Goal: Task Accomplishment & Management: Use online tool/utility

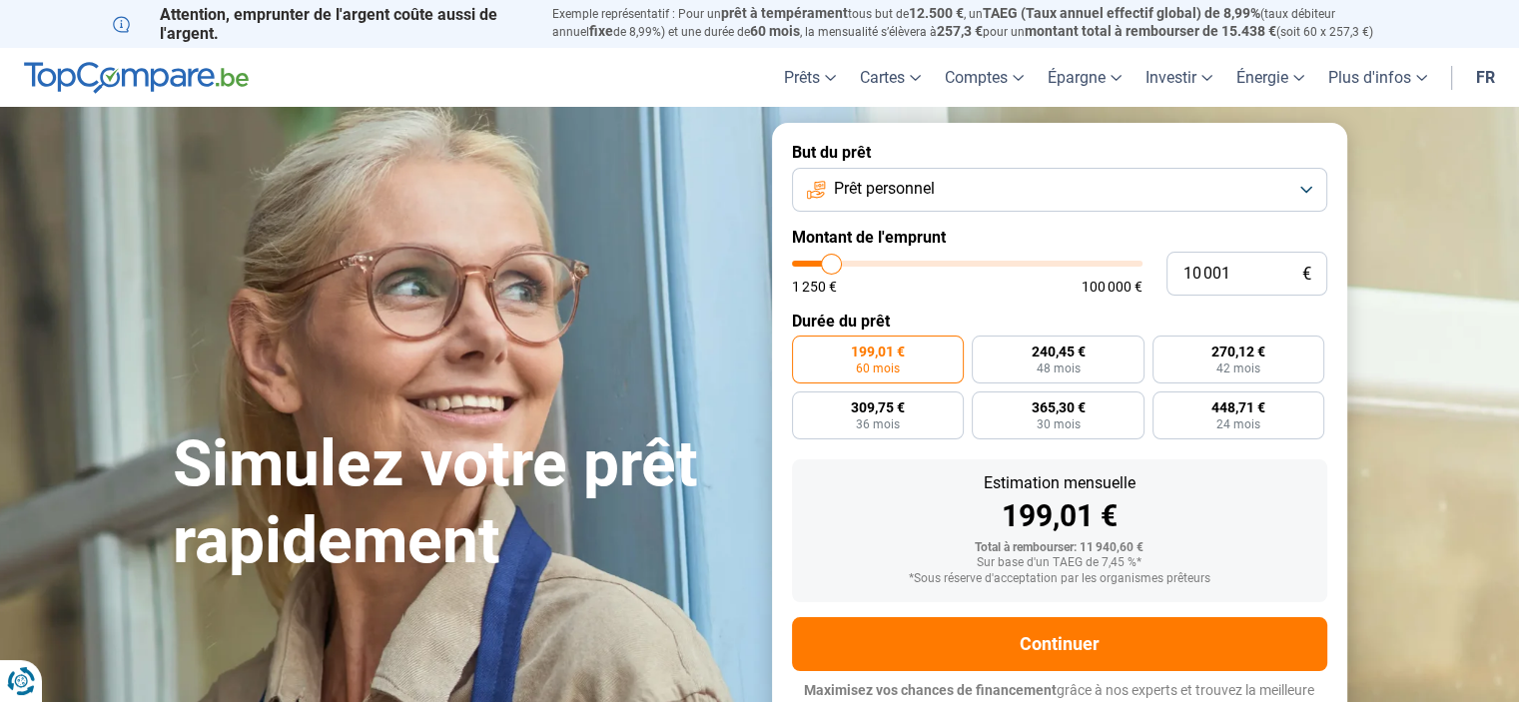
type input "11 500"
type input "11500"
type input "12 250"
type input "12250"
type input "12 500"
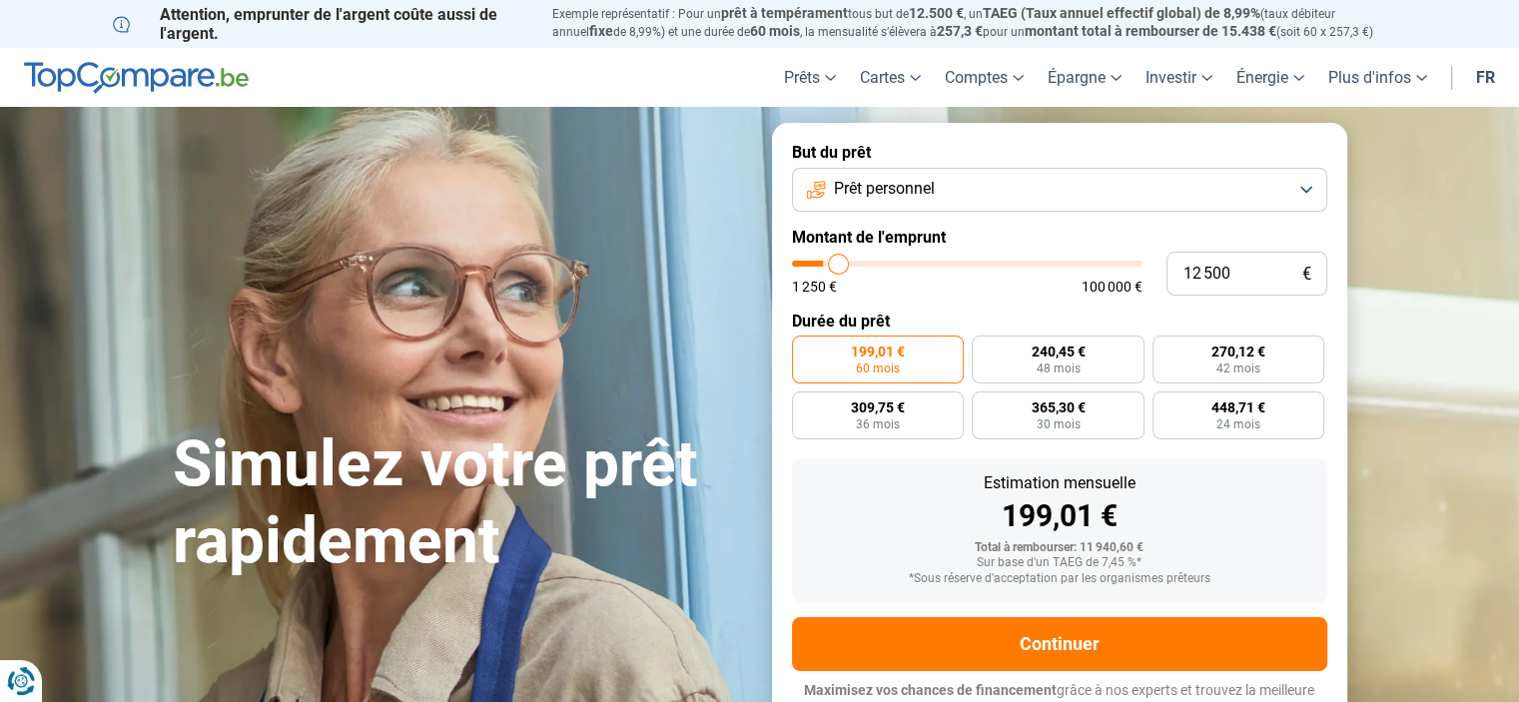
type input "12500"
type input "13 000"
type input "13000"
type input "13 500"
type input "13500"
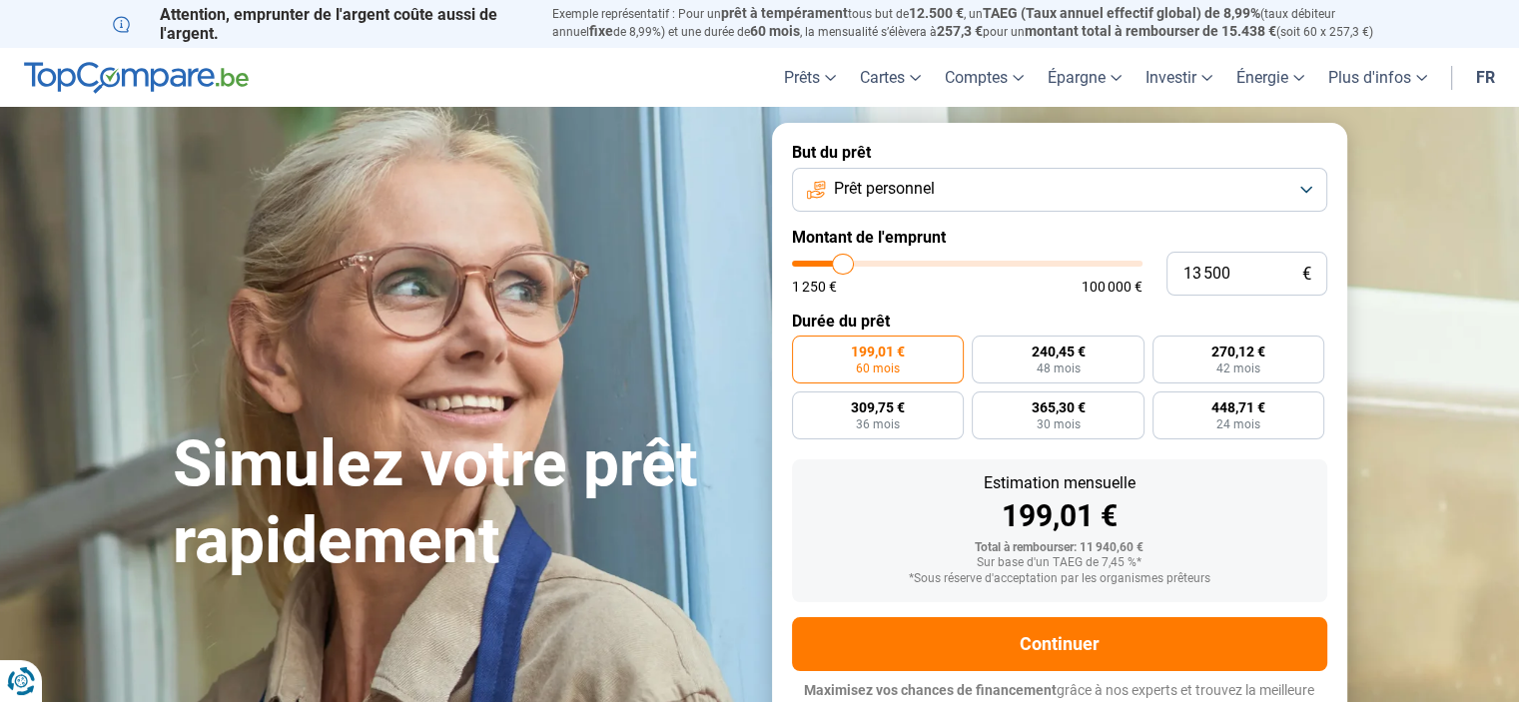
type input "14 250"
type input "14250"
type input "14 500"
type input "14500"
type input "15 500"
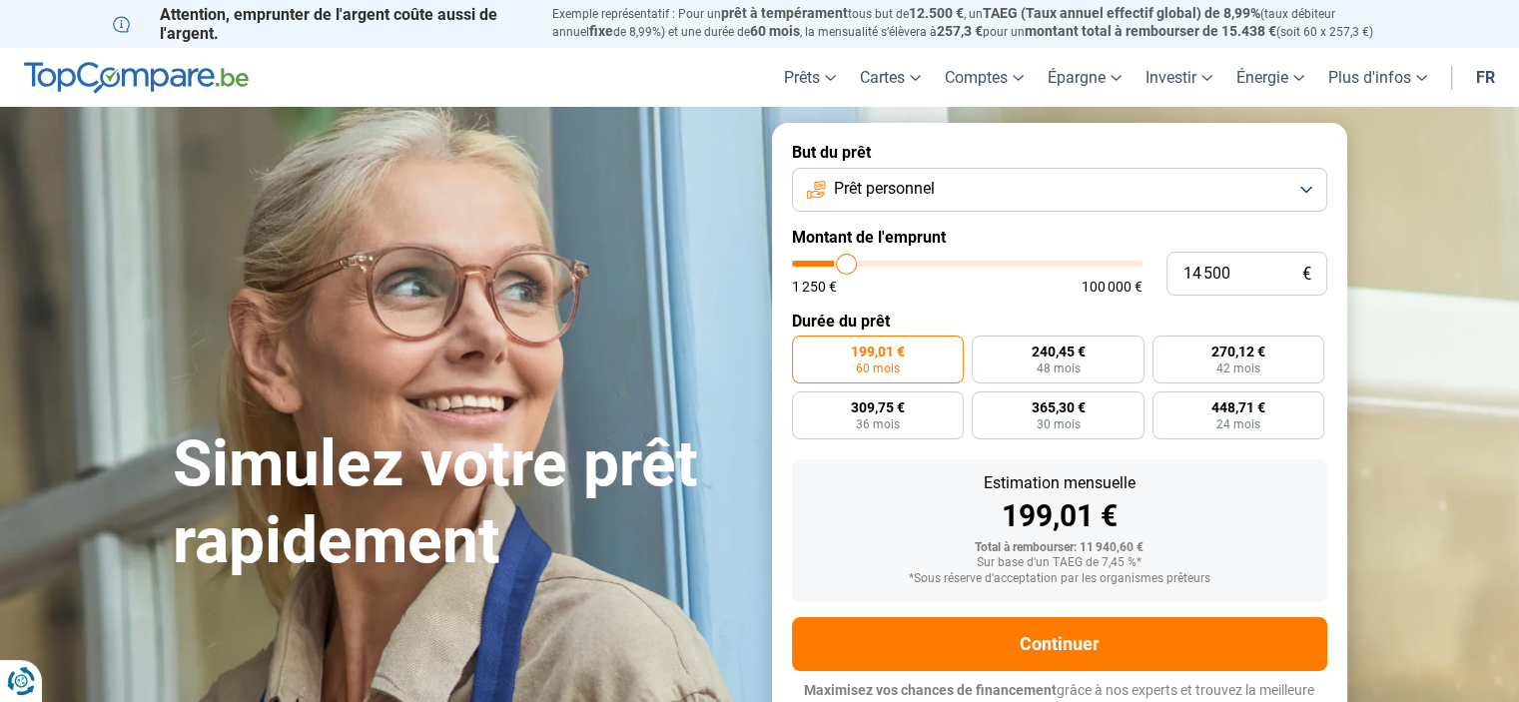
type input "15500"
type input "16 250"
type input "16250"
type input "17 000"
type input "17000"
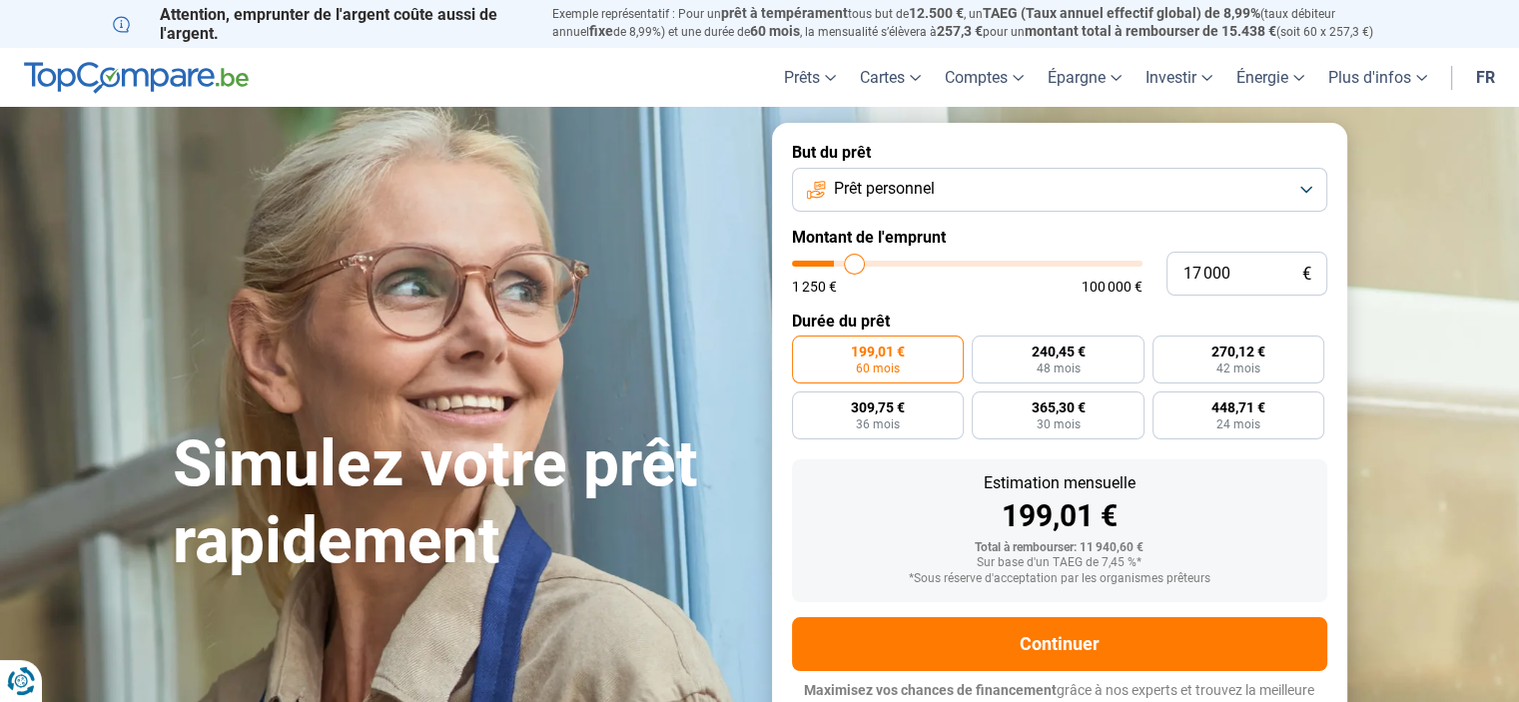
type input "17 750"
type input "17750"
type input "18 250"
type input "18250"
type input "18 750"
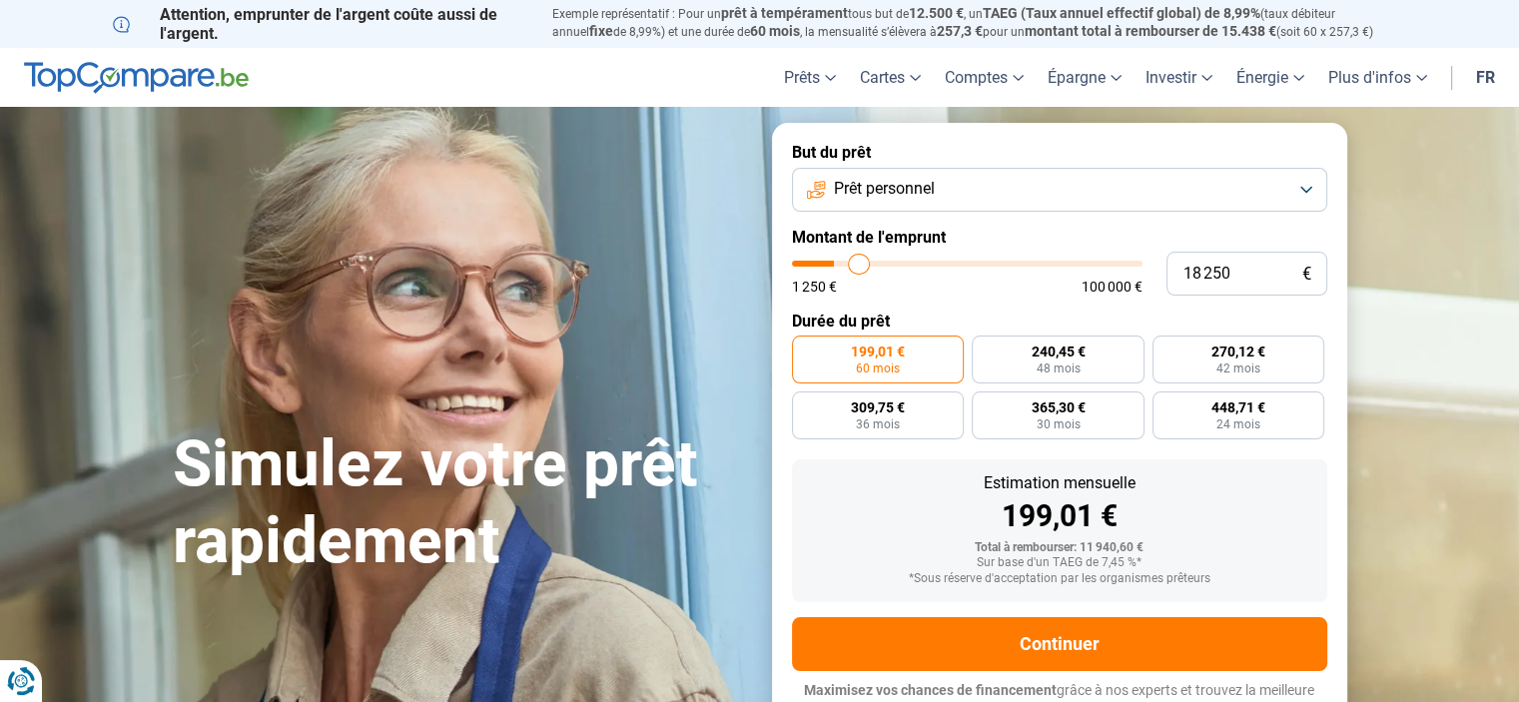
type input "18750"
type input "19 000"
type input "19000"
type input "19 250"
type input "19250"
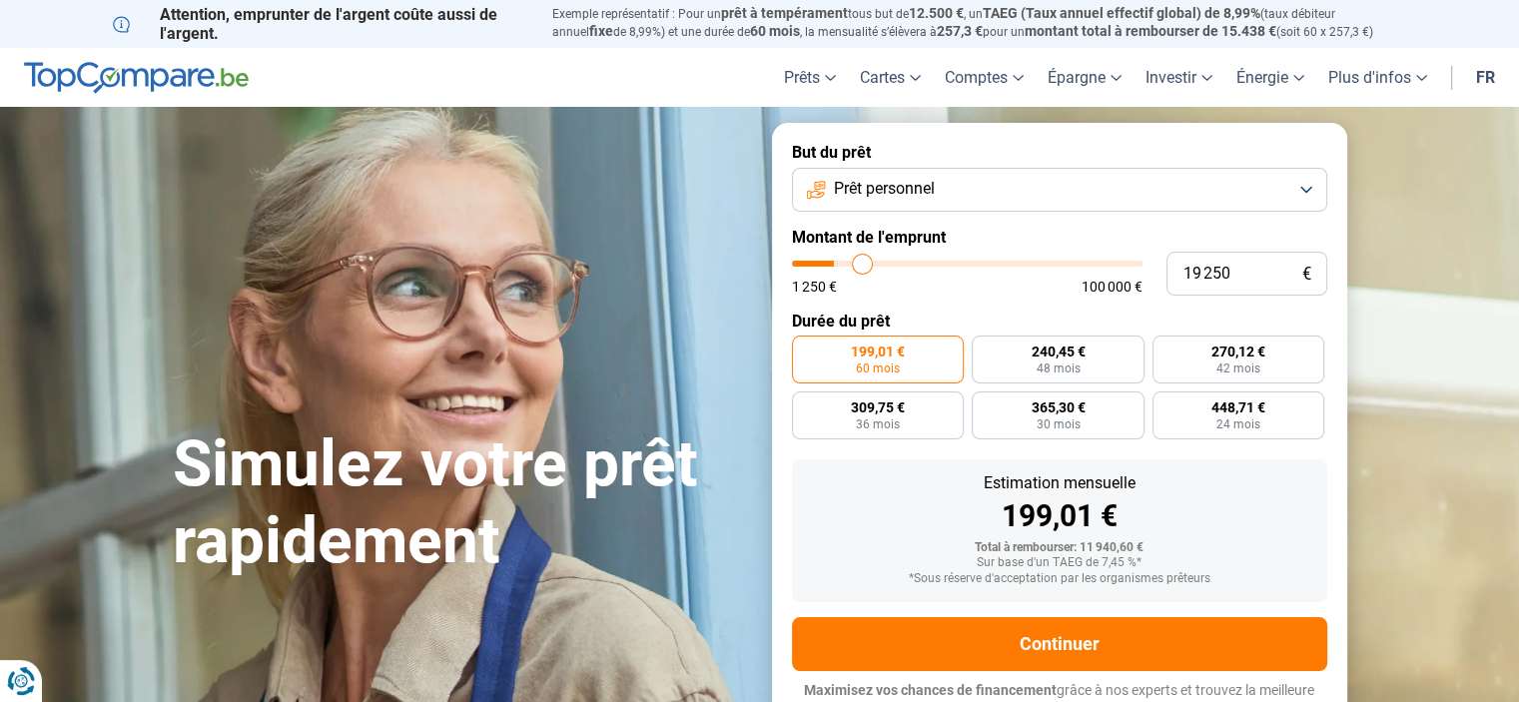
type input "19 500"
type input "19500"
type input "19 750"
type input "19750"
type input "20 500"
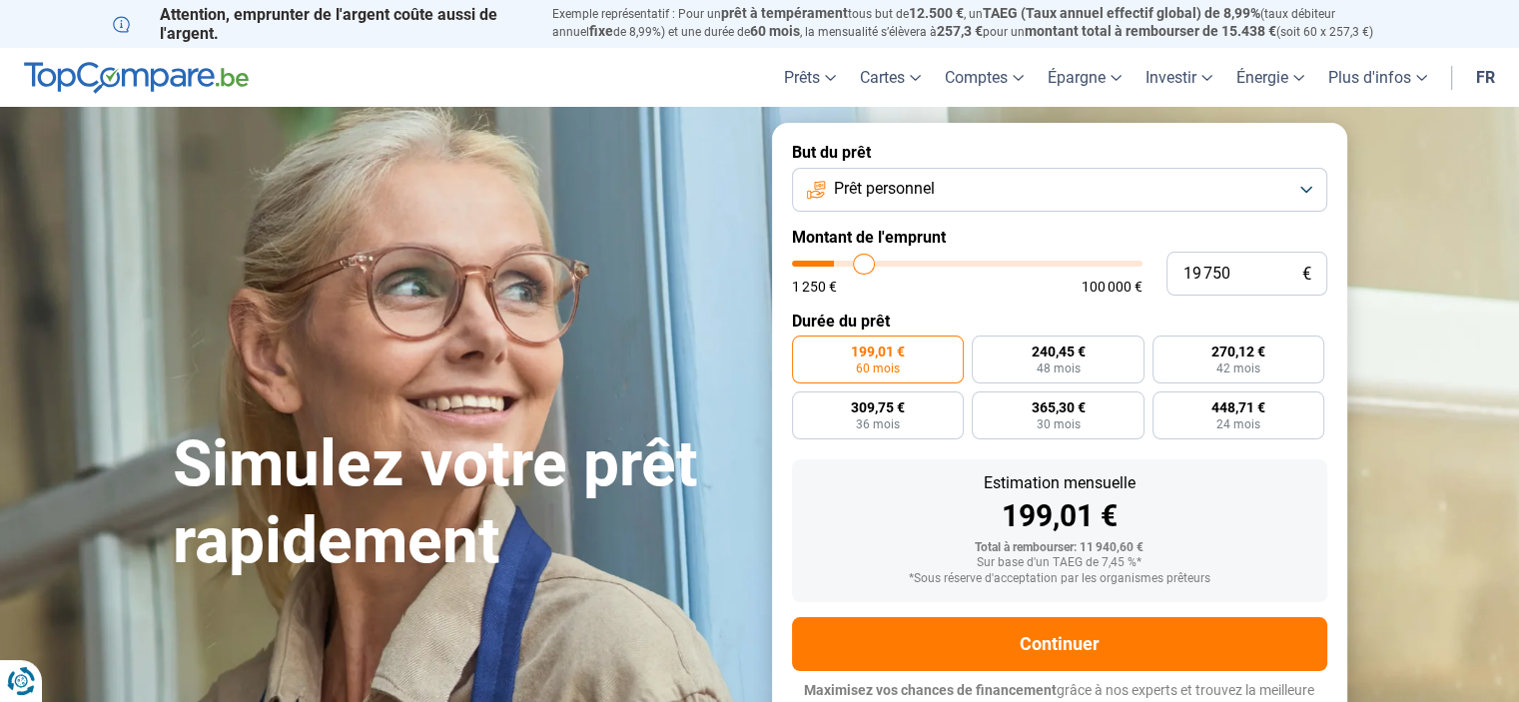
type input "20500"
type input "21 000"
type input "21000"
type input "21 500"
type input "21500"
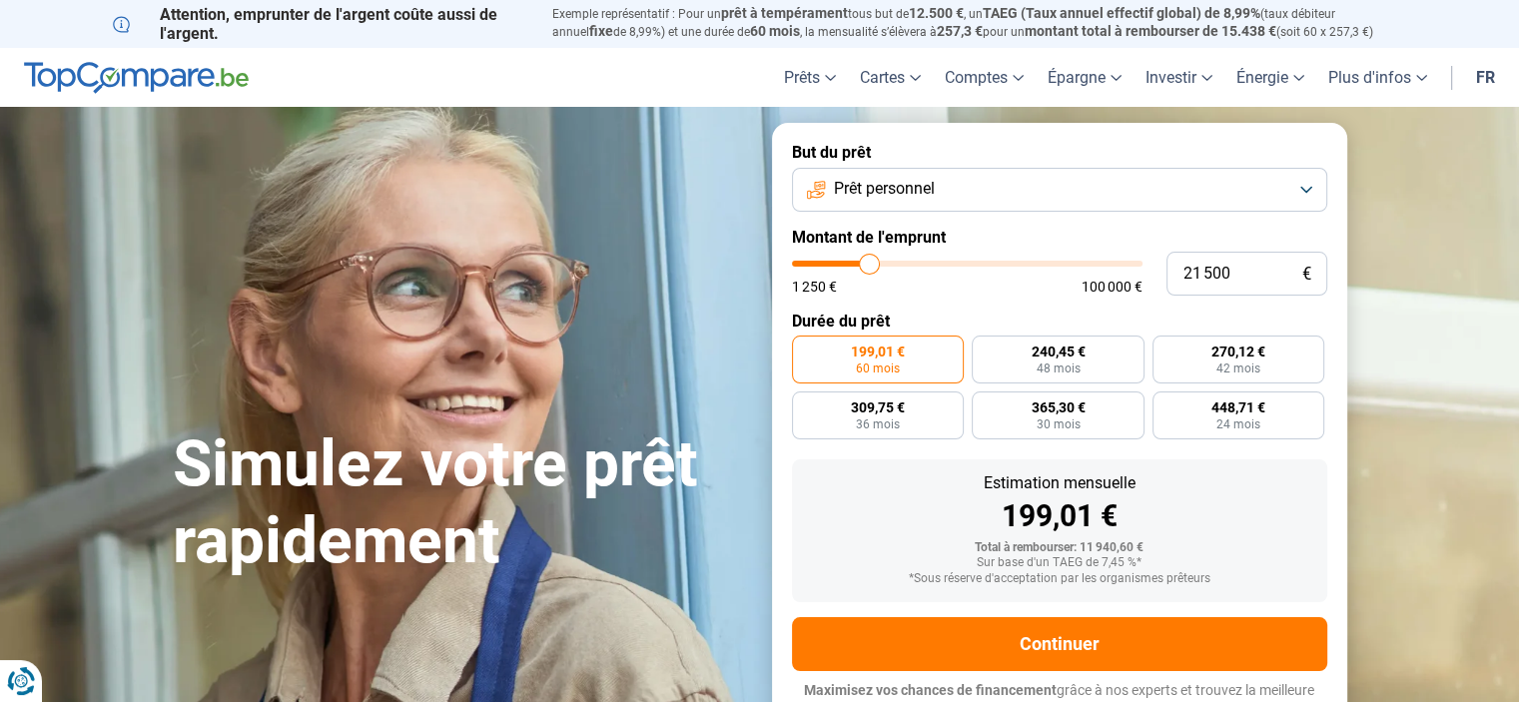
type input "21 750"
type input "21750"
type input "22 500"
type input "22500"
type input "23 250"
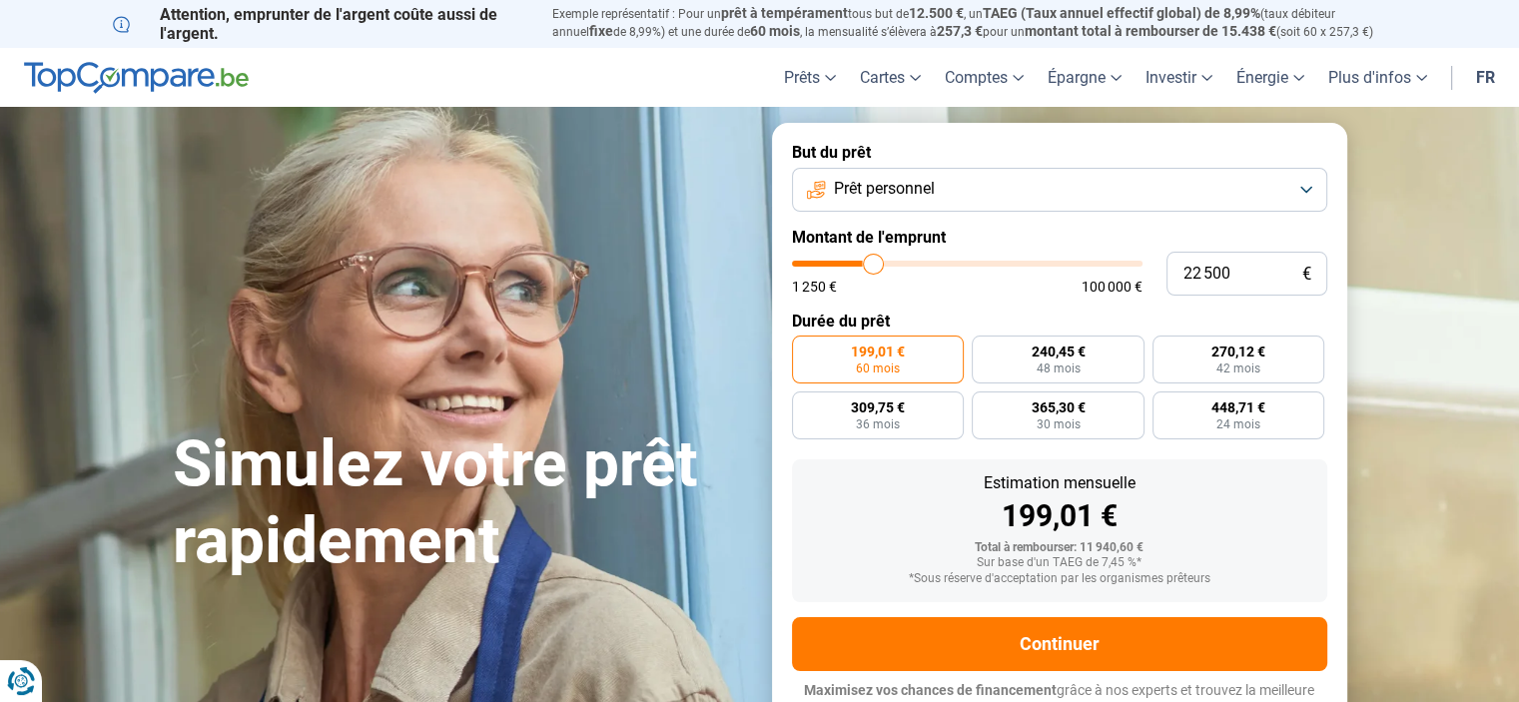
type input "23250"
type input "23 750"
type input "23750"
type input "24 000"
type input "24000"
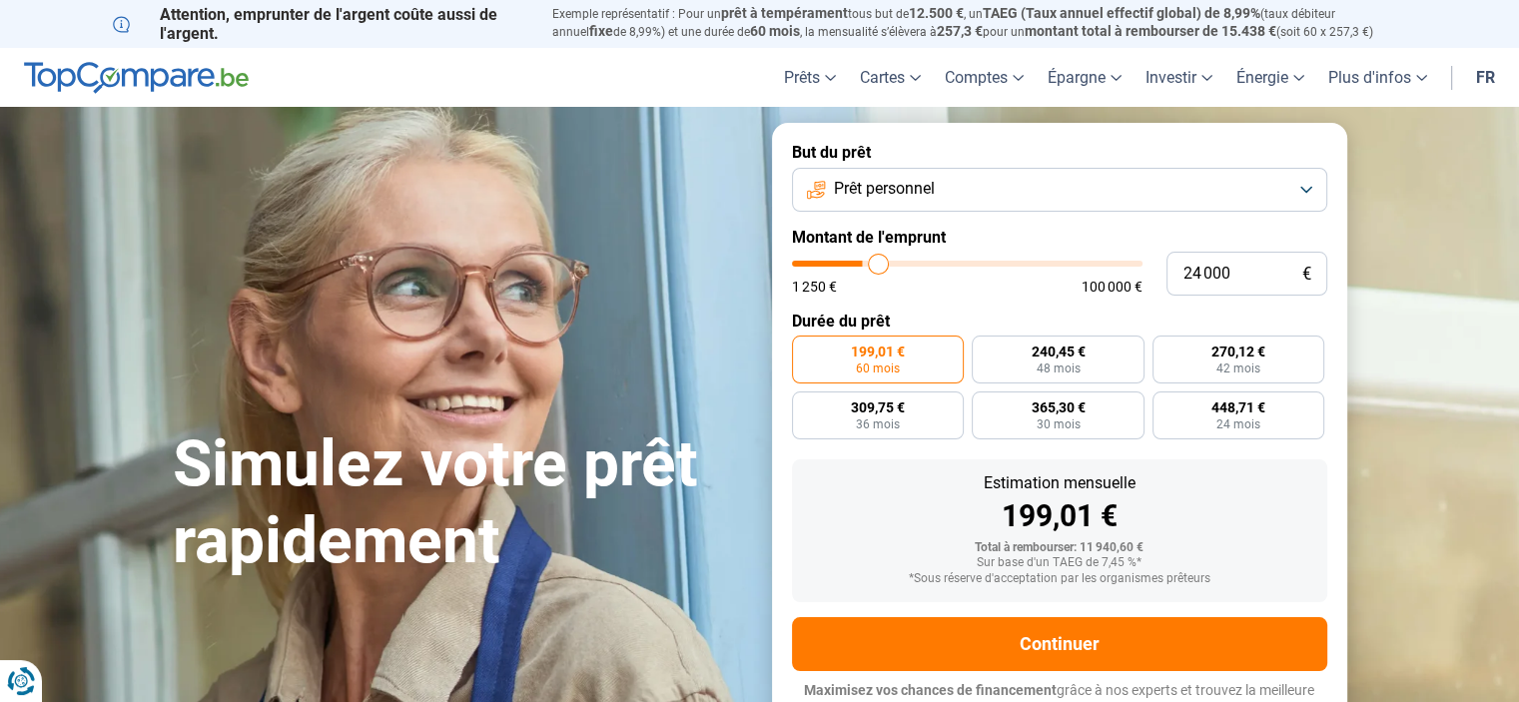
type input "24 750"
type input "24750"
type input "25 250"
type input "25250"
type input "25 500"
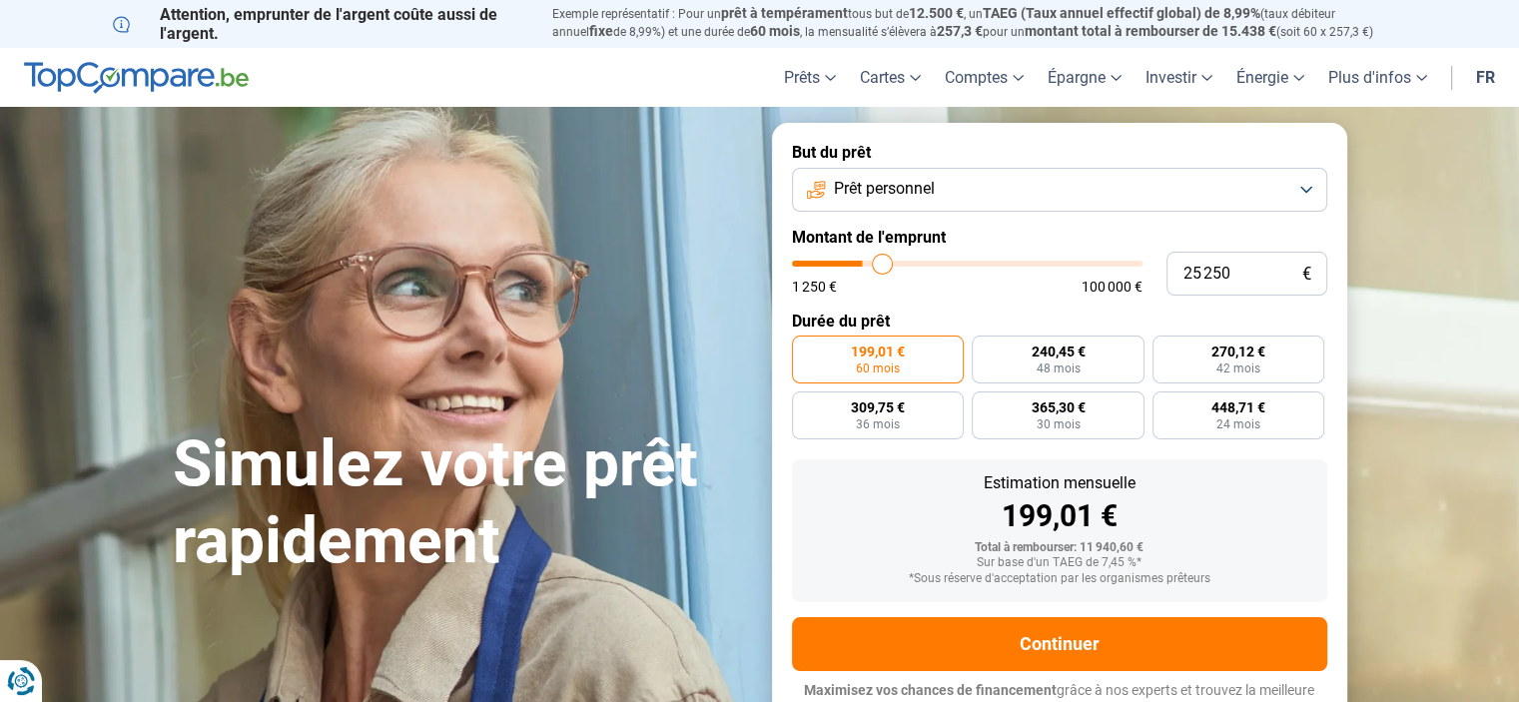
type input "25500"
type input "26 000"
type input "26000"
type input "26 250"
type input "26250"
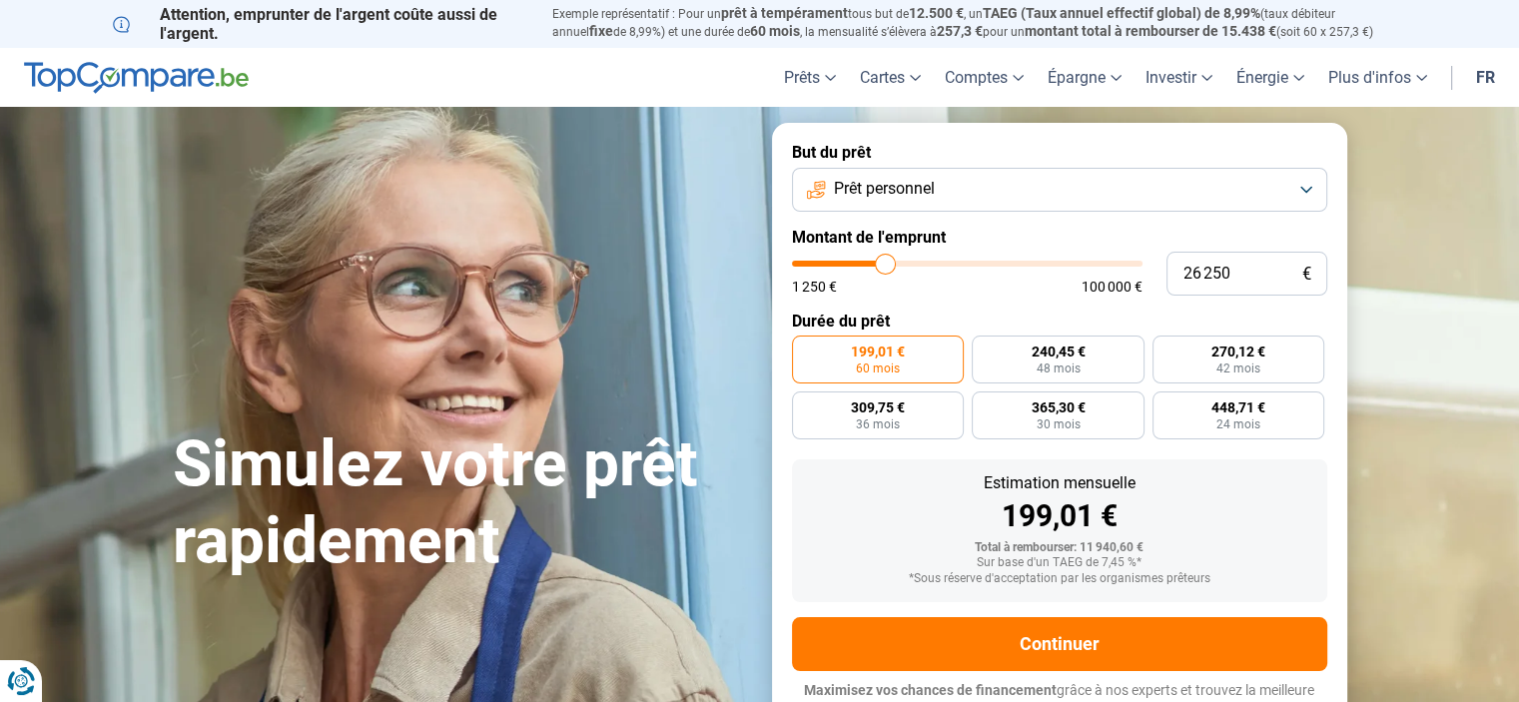
type input "26 500"
type input "26500"
type input "26 750"
type input "26750"
type input "27 000"
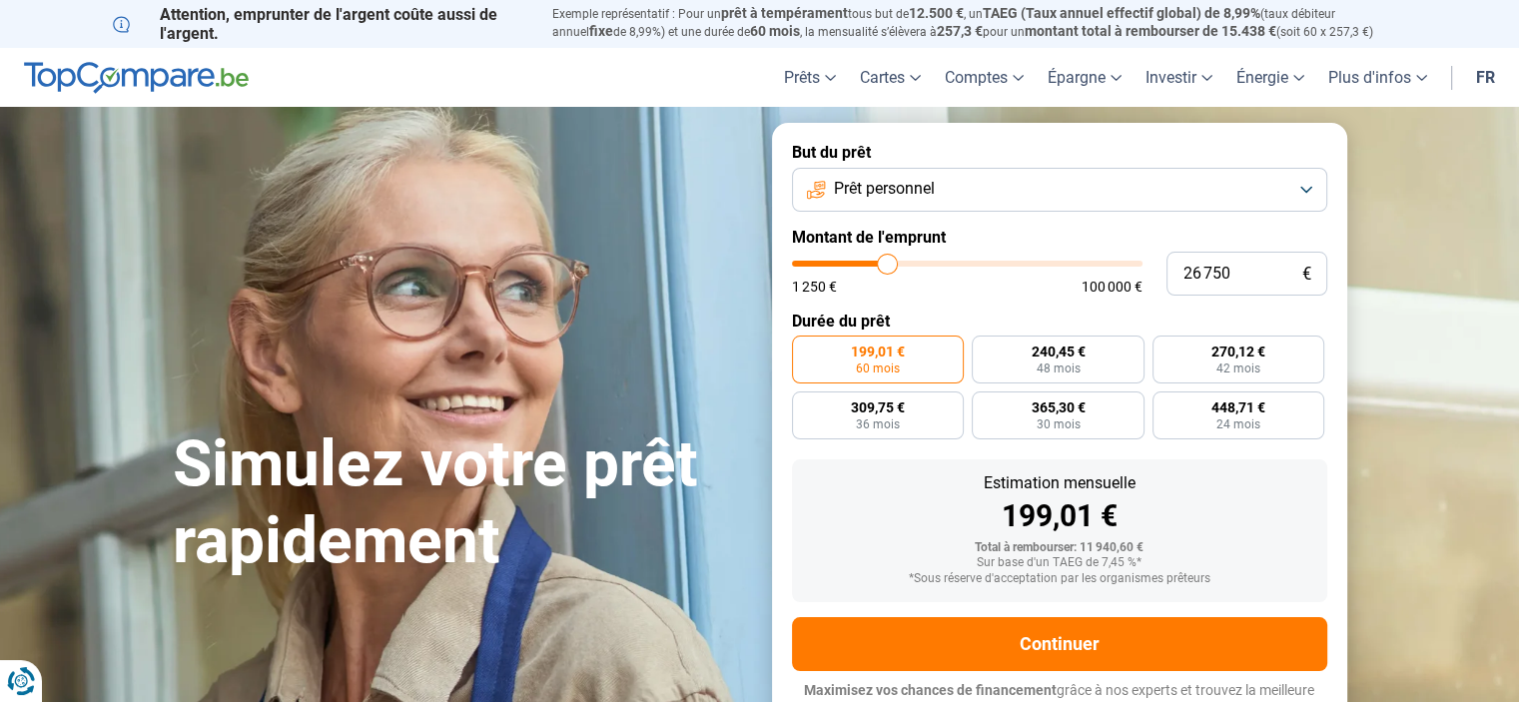
type input "27000"
type input "27 500"
type input "27500"
type input "27 750"
type input "27750"
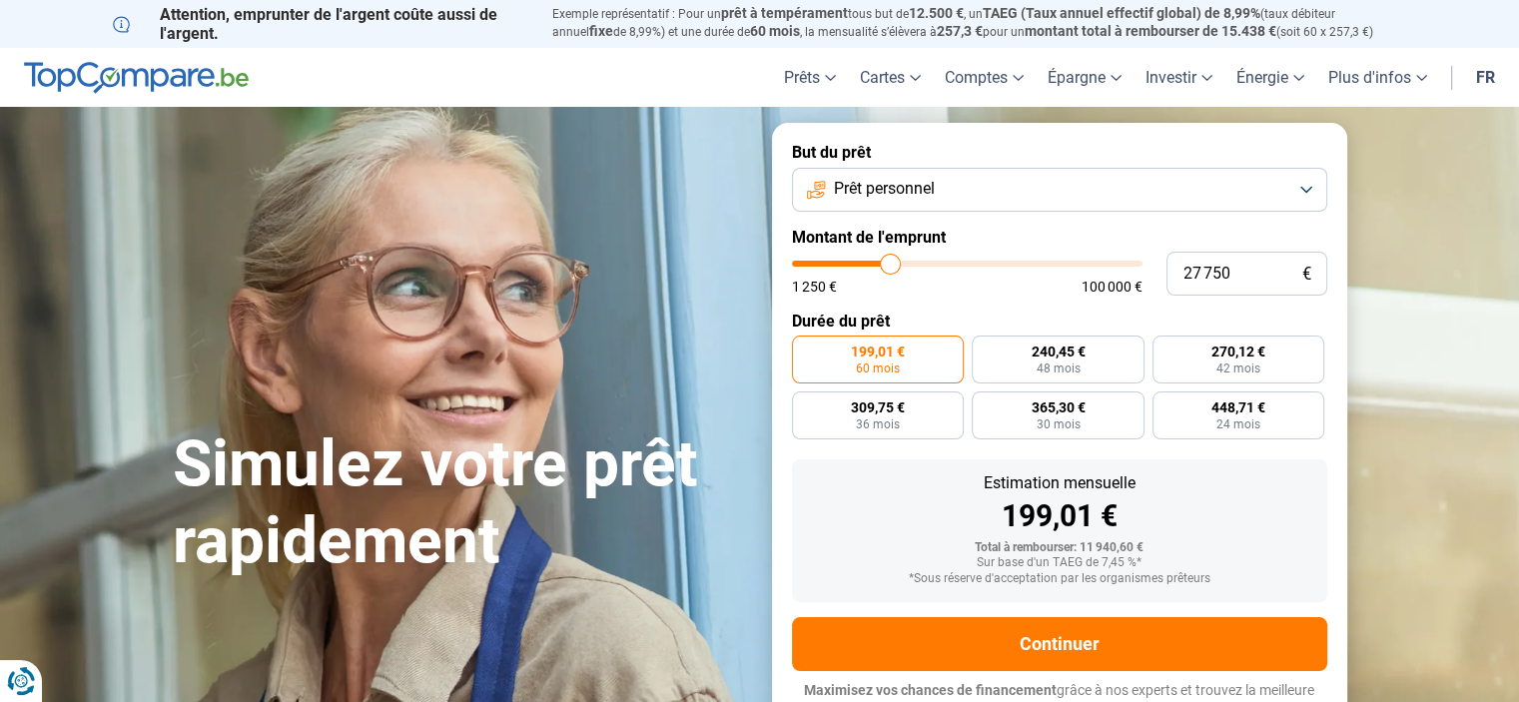
type input "28 000"
type input "28000"
type input "28 250"
type input "28250"
type input "28 500"
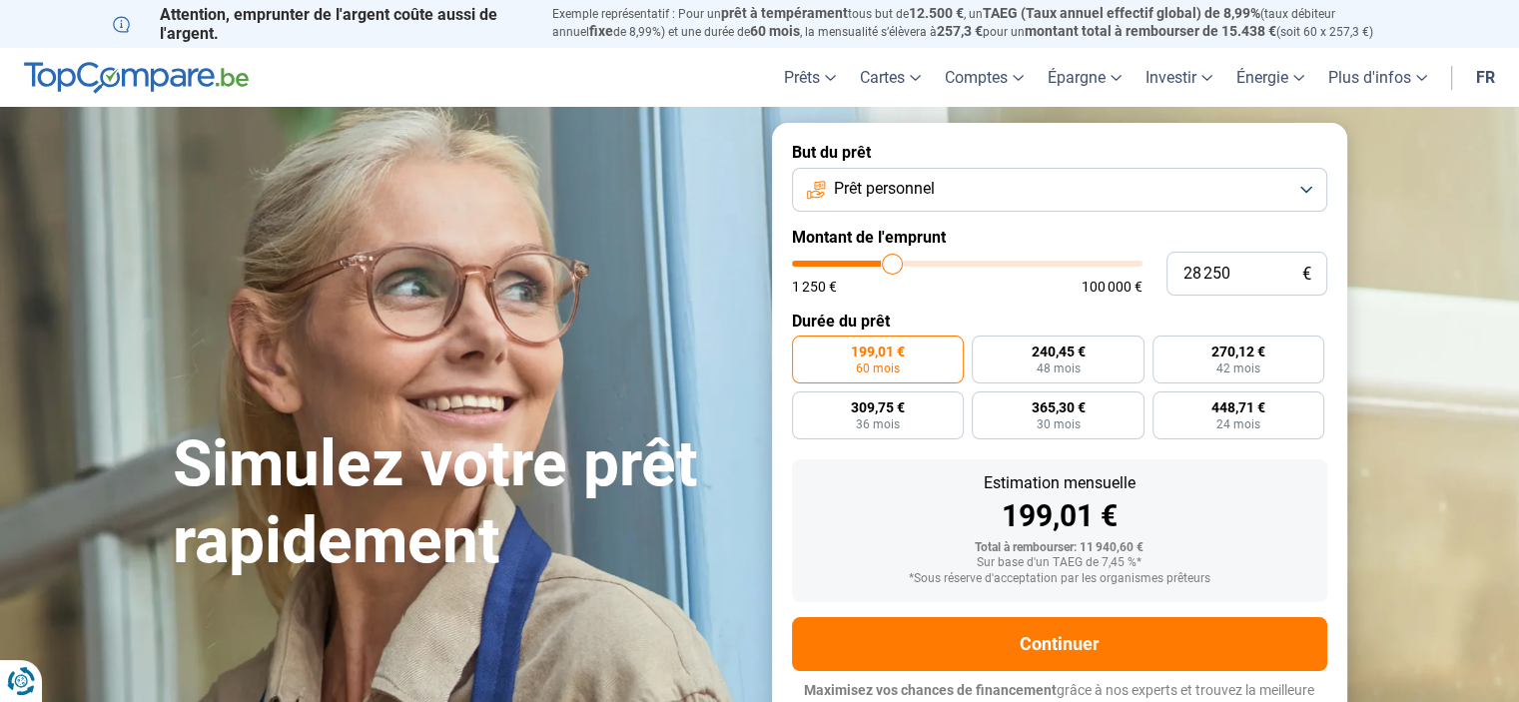
type input "28500"
type input "28 750"
type input "28750"
type input "29 250"
type input "29250"
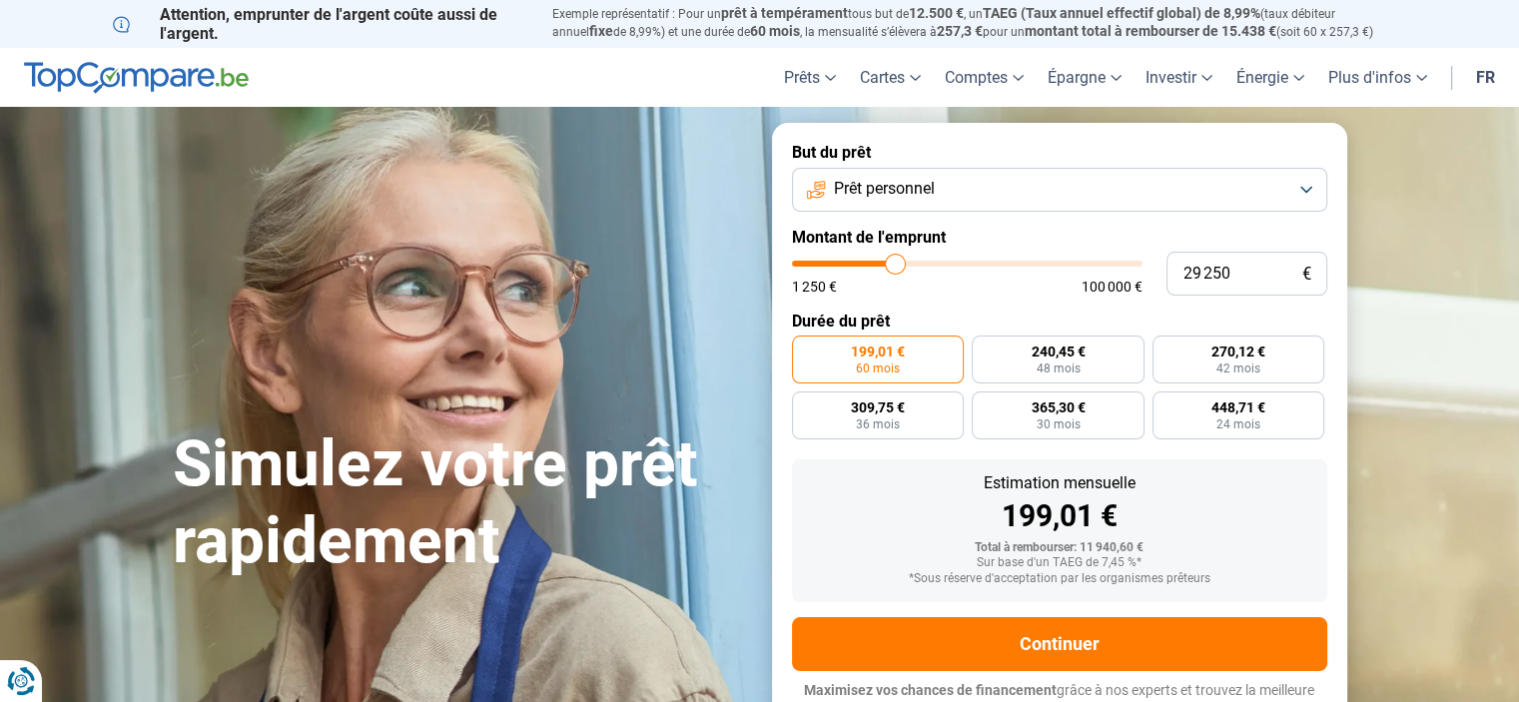
type input "29 500"
type input "29500"
type input "30 000"
type input "30000"
type input "30 750"
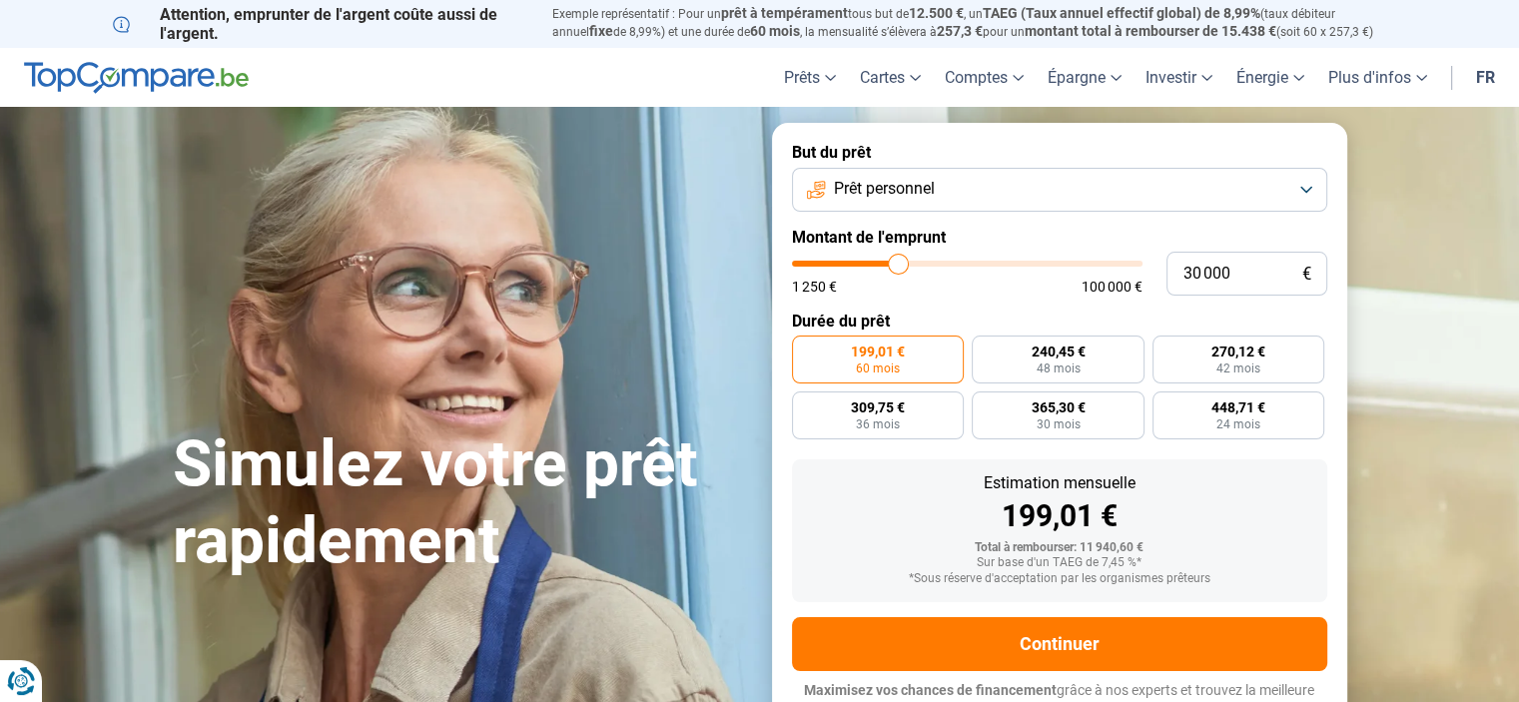
type input "30750"
type input "31 000"
type input "31000"
type input "31 500"
type input "31500"
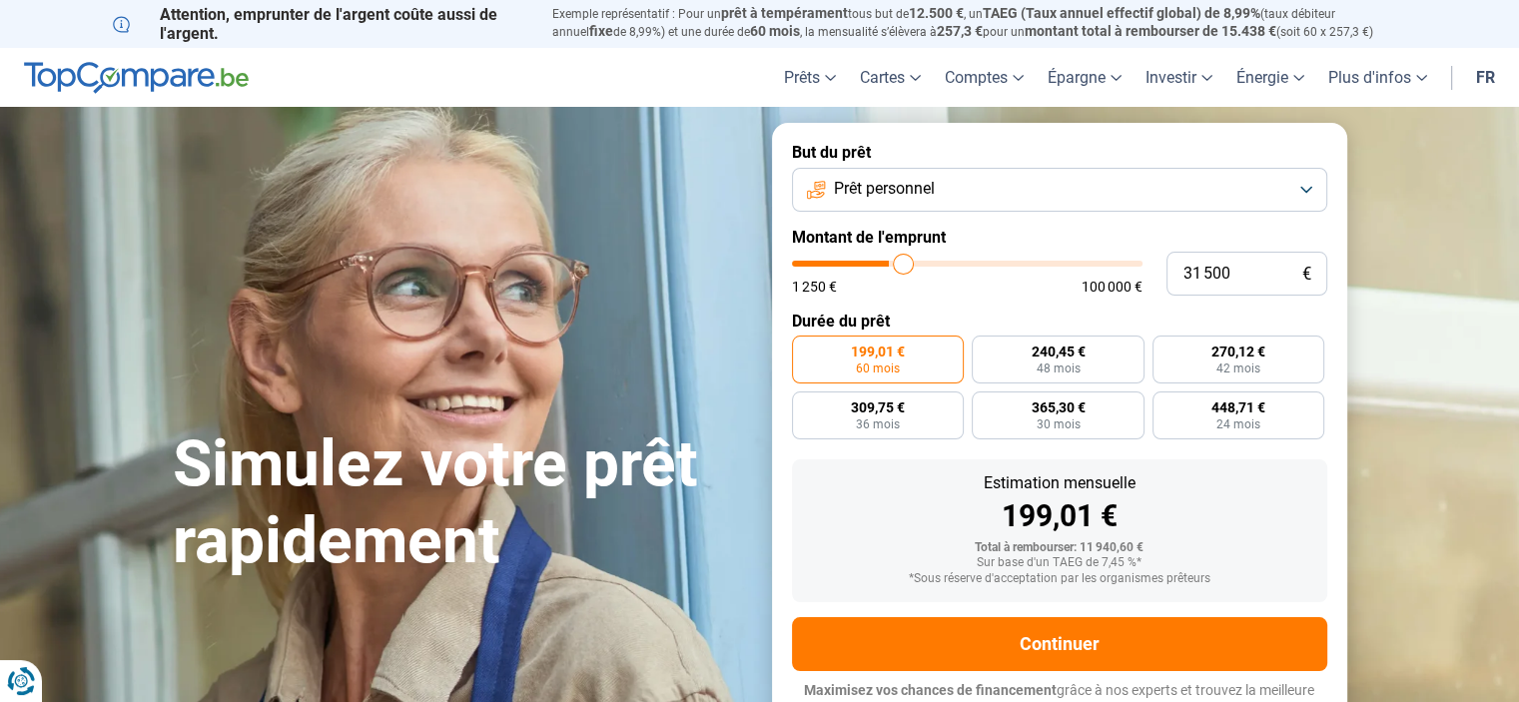
type input "31 750"
type input "31750"
type input "32 000"
type input "32000"
type input "32 250"
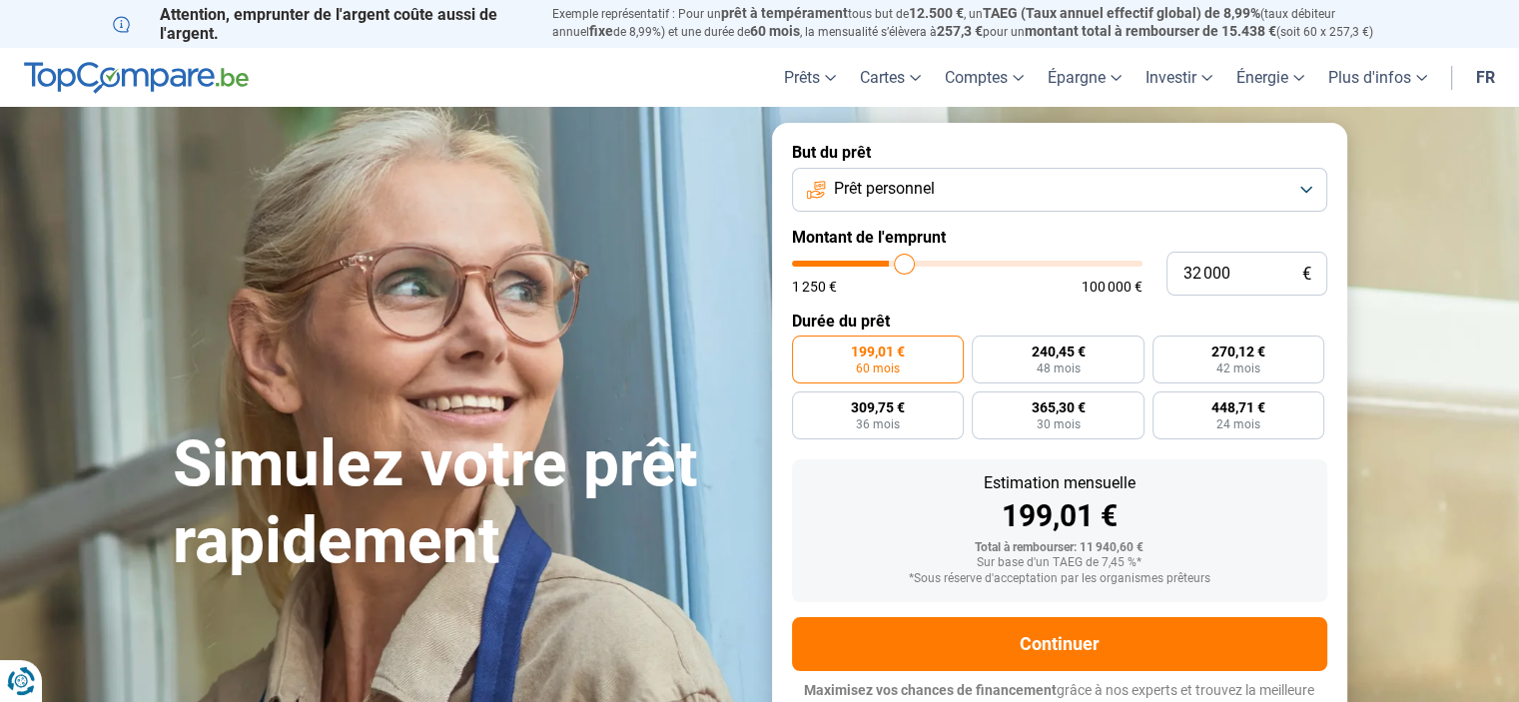
type input "32250"
type input "32 500"
type input "32500"
type input "33 000"
type input "33000"
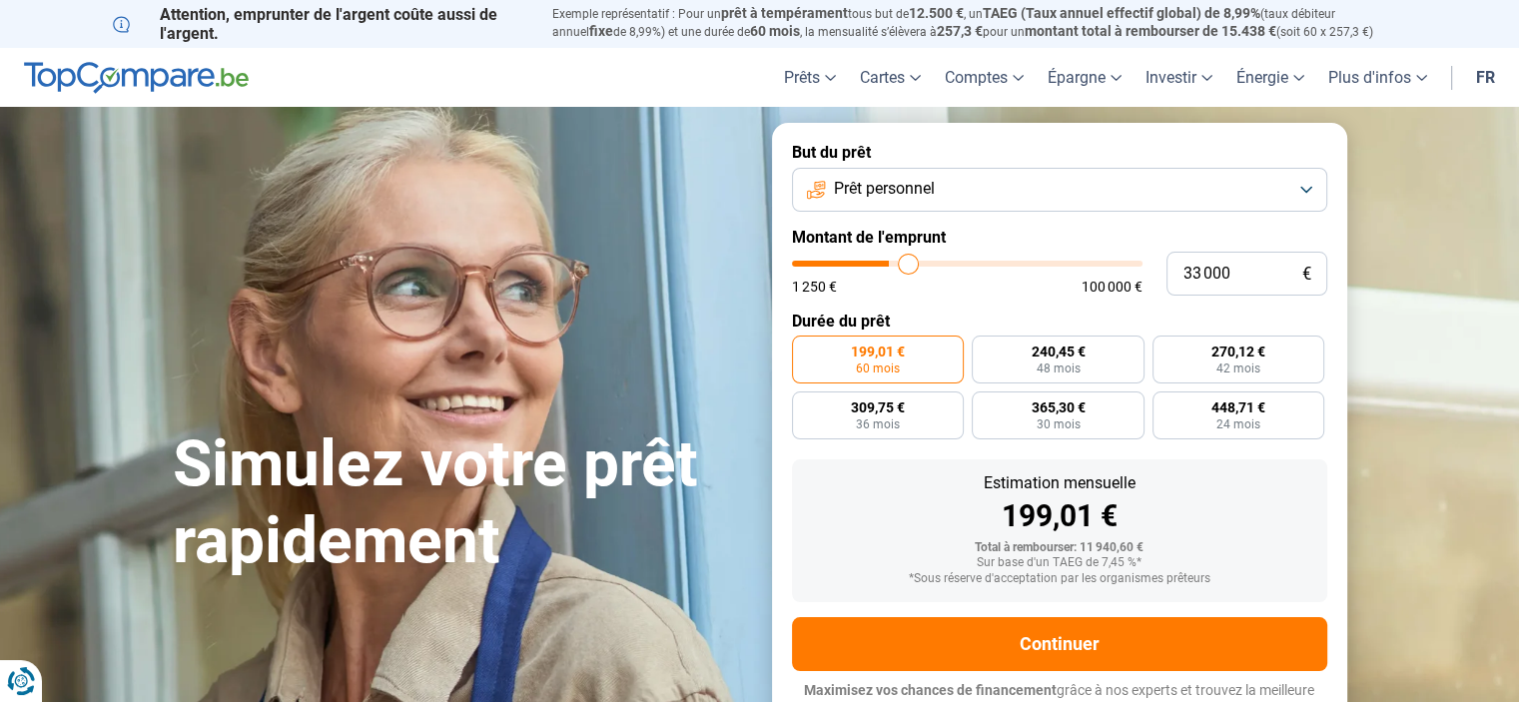
type input "33 250"
type input "33250"
type input "34 000"
type input "34000"
type input "34 250"
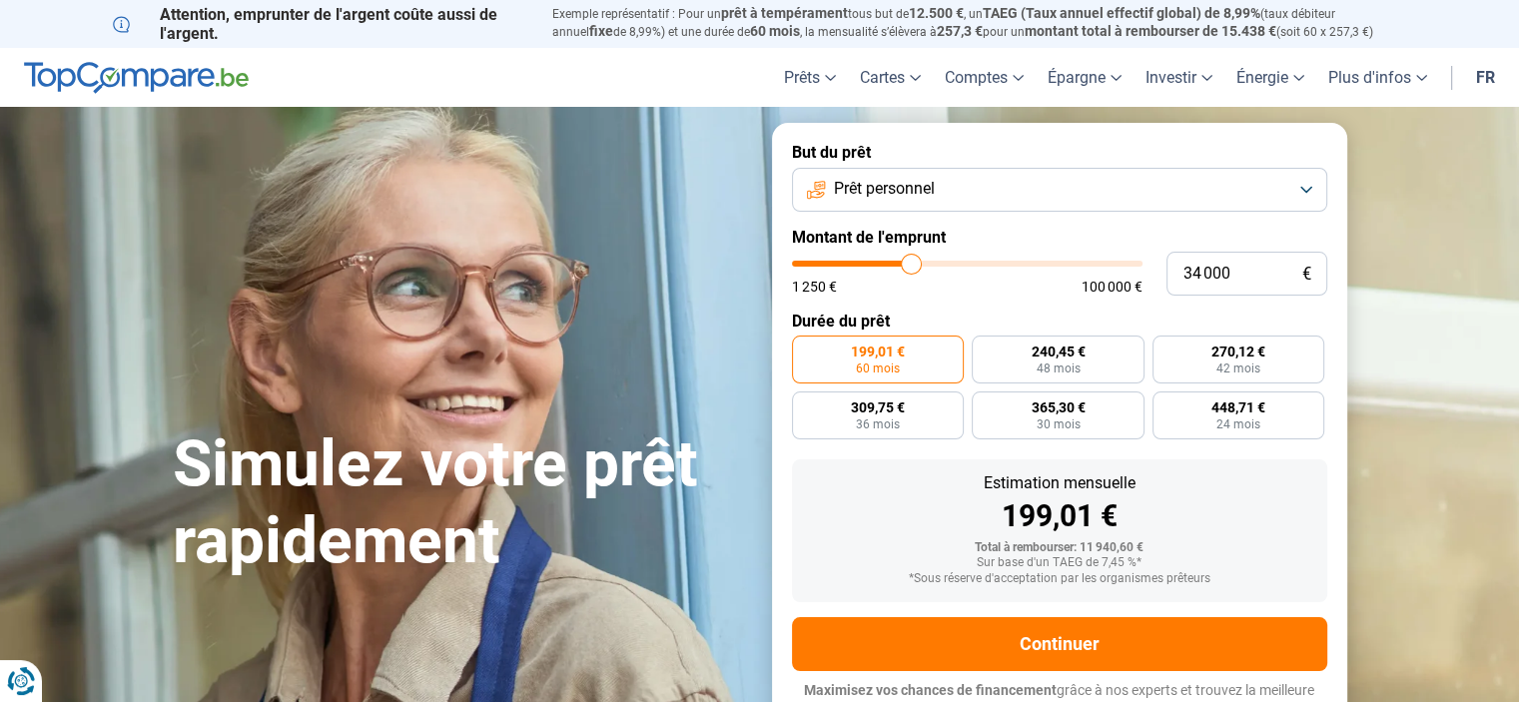
type input "34250"
type input "34 000"
type input "34000"
type input "33 750"
type input "33750"
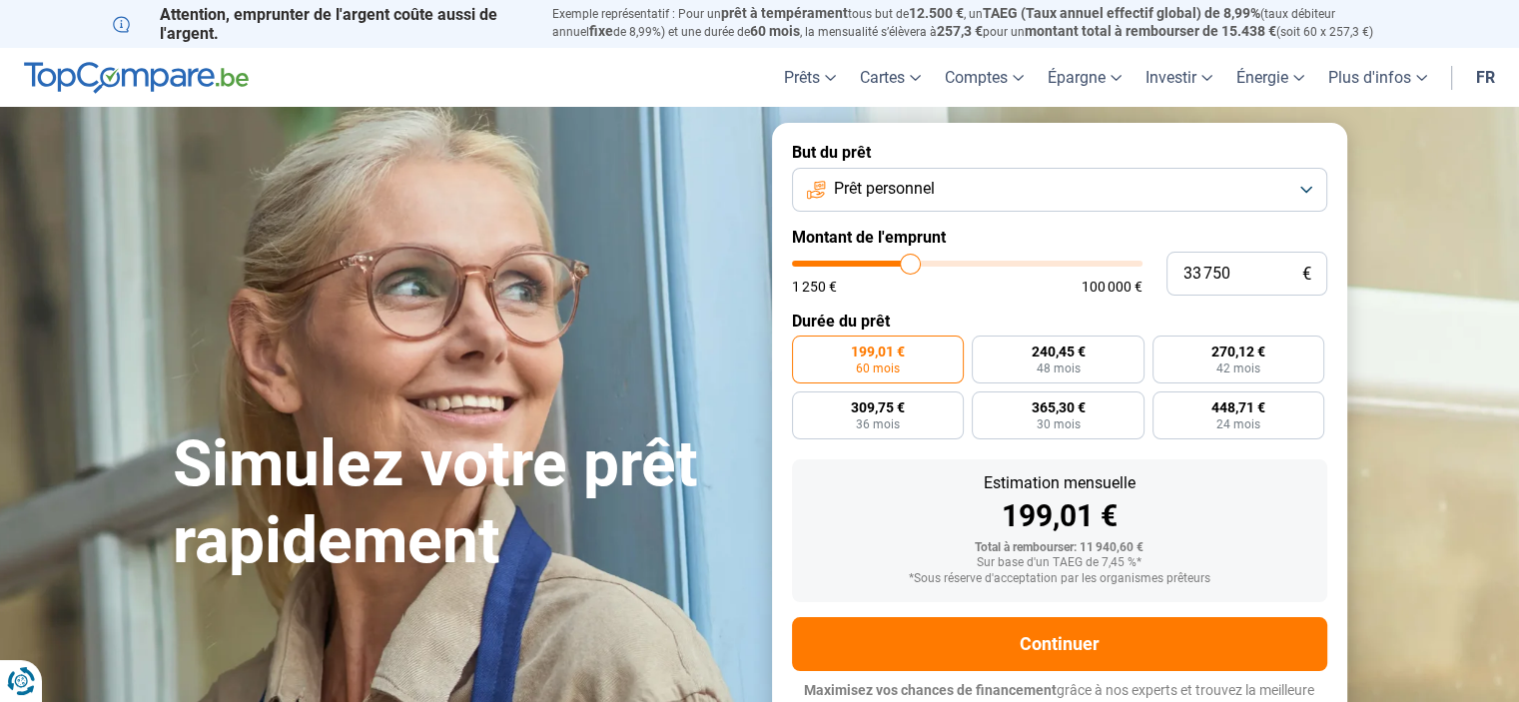
type input "33 250"
type input "33250"
type input "32 750"
type input "32750"
type input "32 000"
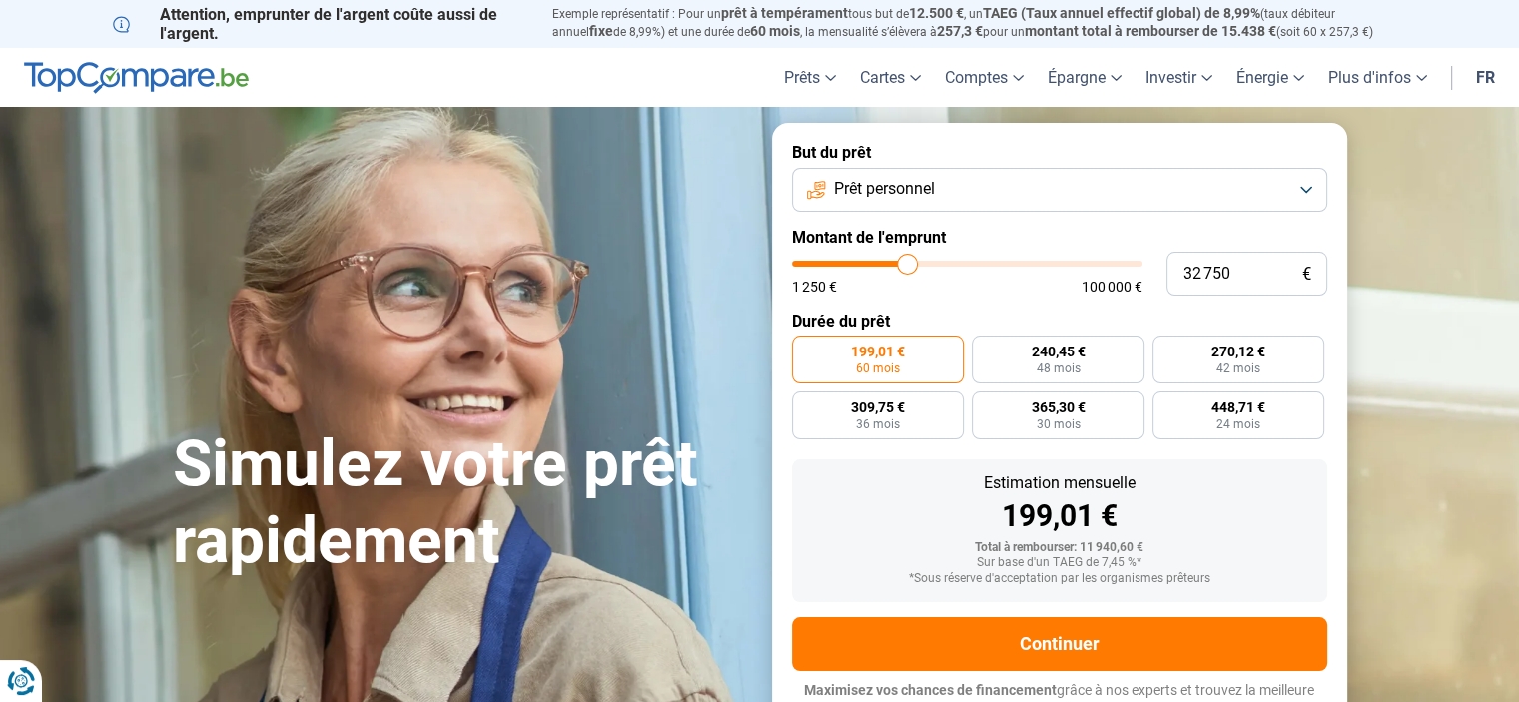
type input "32000"
type input "31 750"
type input "31750"
type input "31 500"
type input "31500"
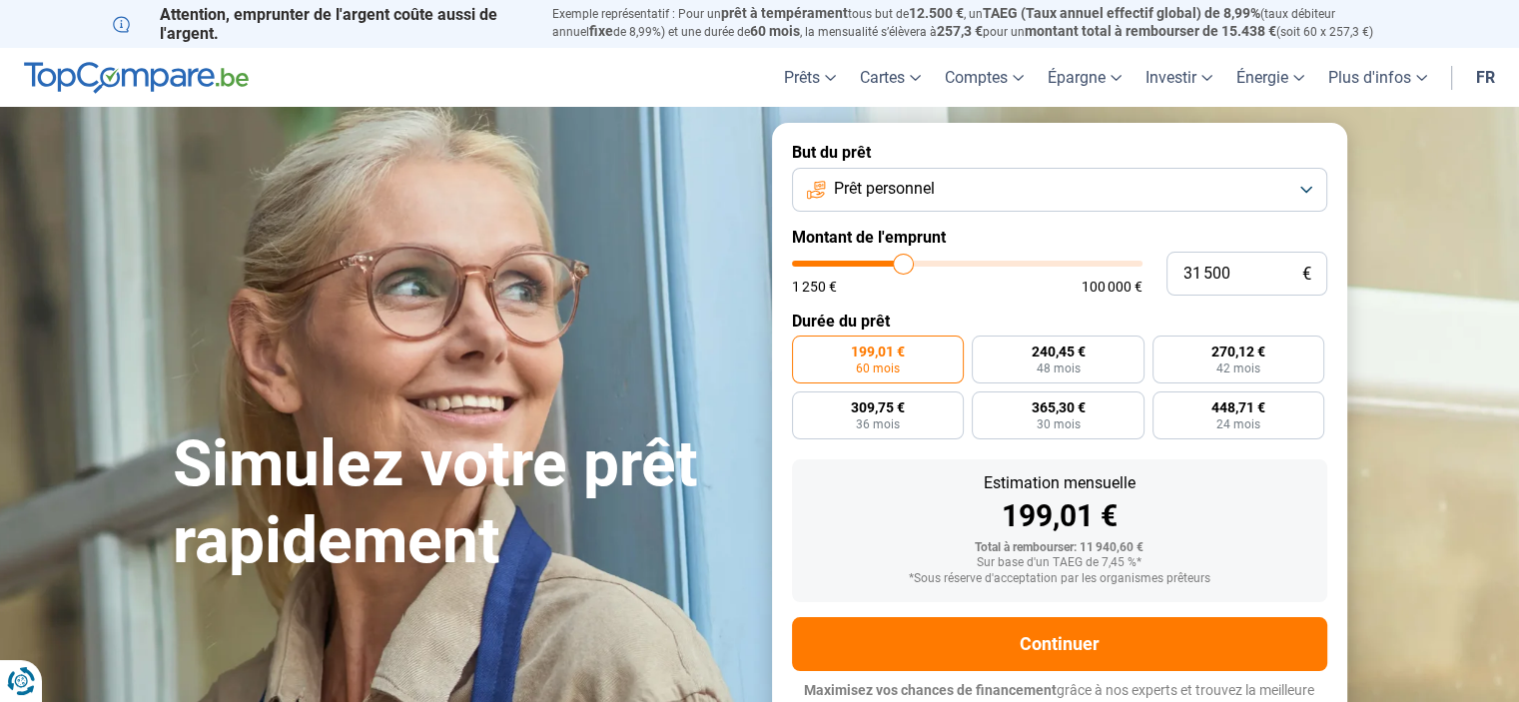
type input "31 250"
type input "31250"
type input "31 000"
type input "31000"
type input "30 750"
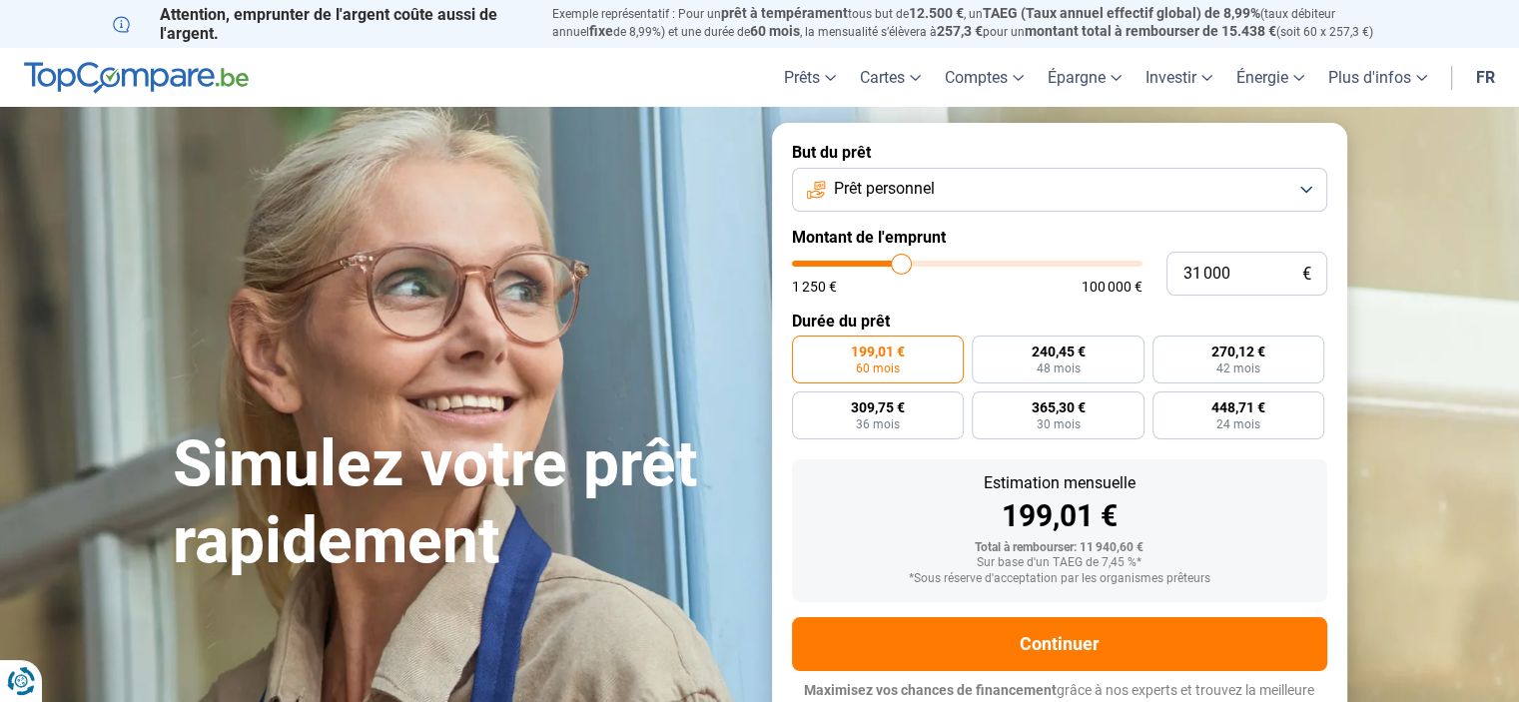
type input "30750"
type input "30 500"
type input "30500"
type input "30 250"
drag, startPoint x: 835, startPoint y: 274, endPoint x: 899, endPoint y: 268, distance: 64.2
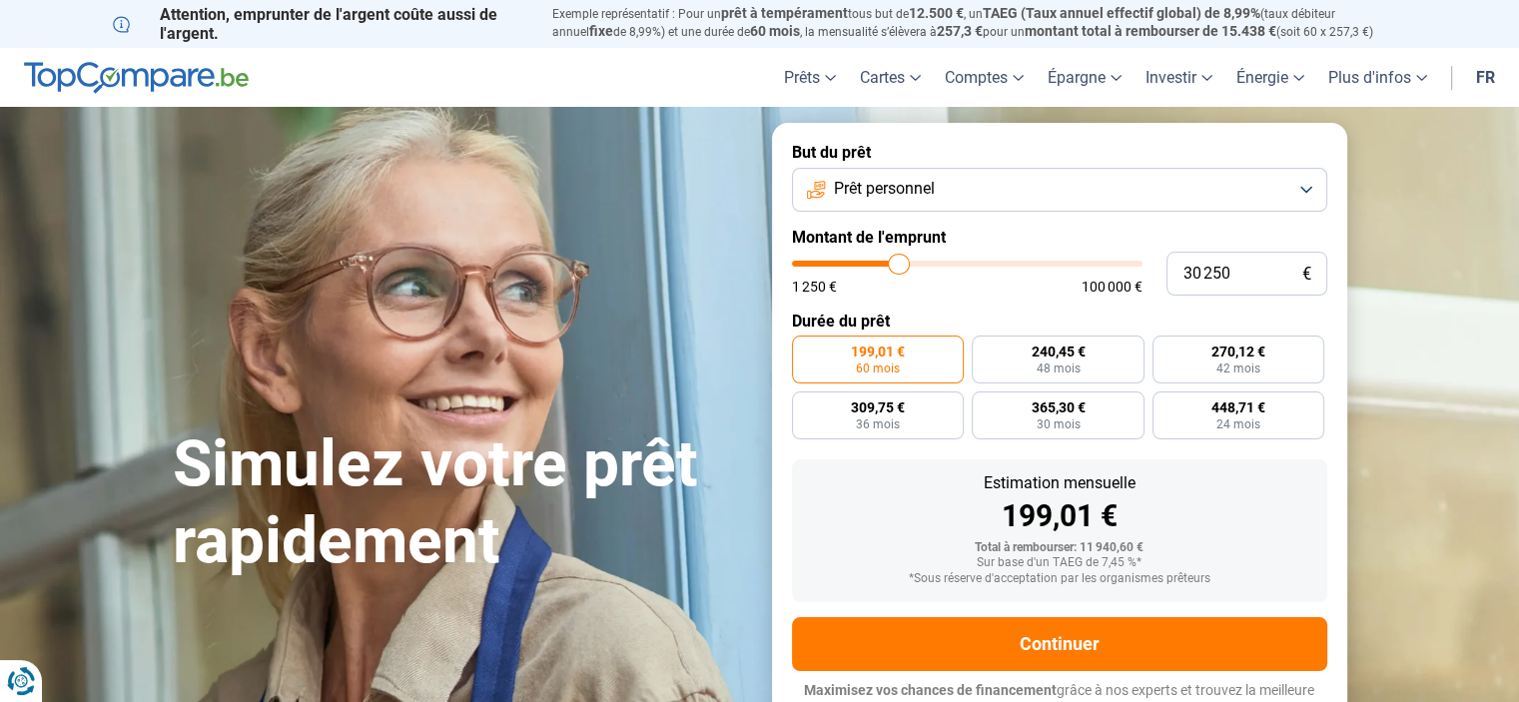
type input "30250"
click at [899, 267] on input "range" at bounding box center [967, 264] width 351 height 6
radio input "false"
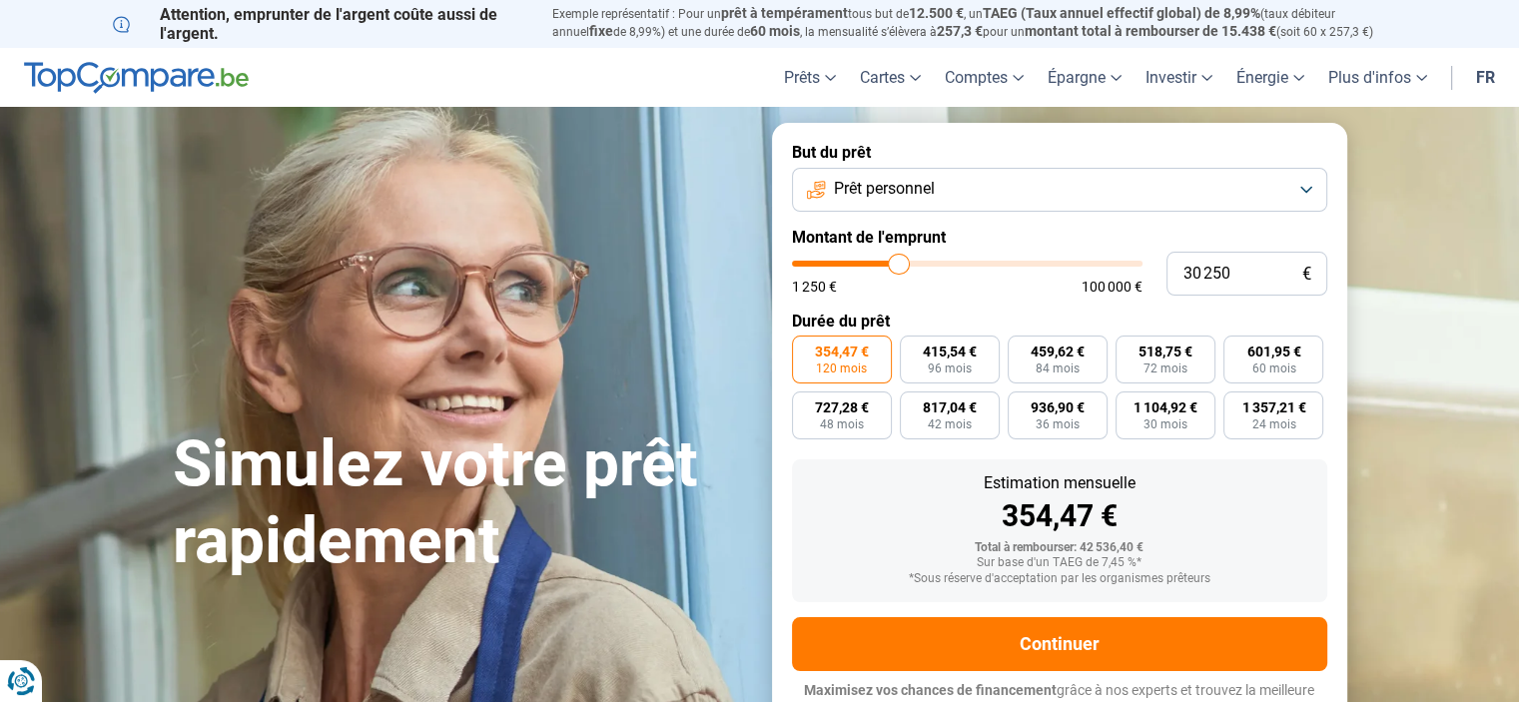
scroll to position [19, 0]
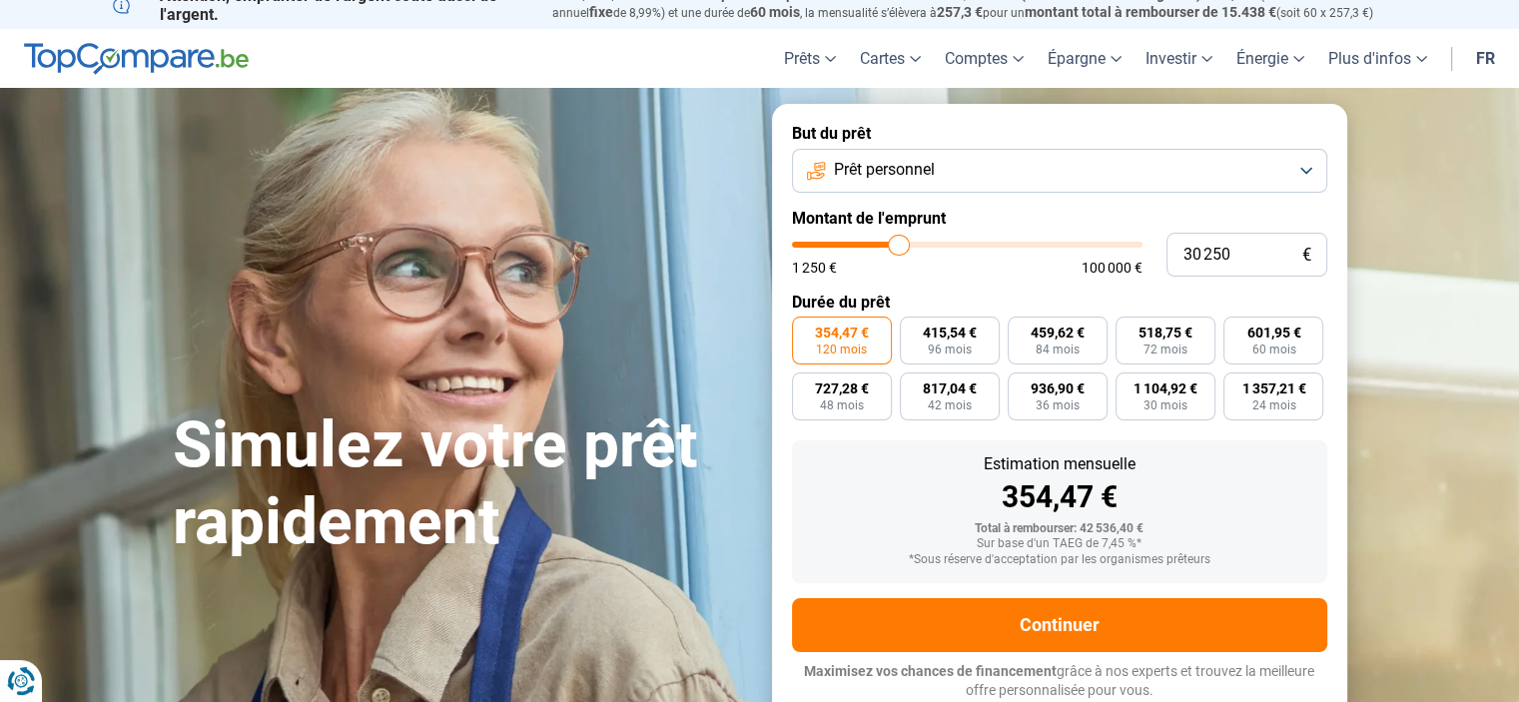
click at [888, 247] on input "range" at bounding box center [967, 245] width 351 height 6
type input "26 250"
type input "26250"
click at [885, 243] on input "range" at bounding box center [967, 245] width 351 height 6
type input "27 750"
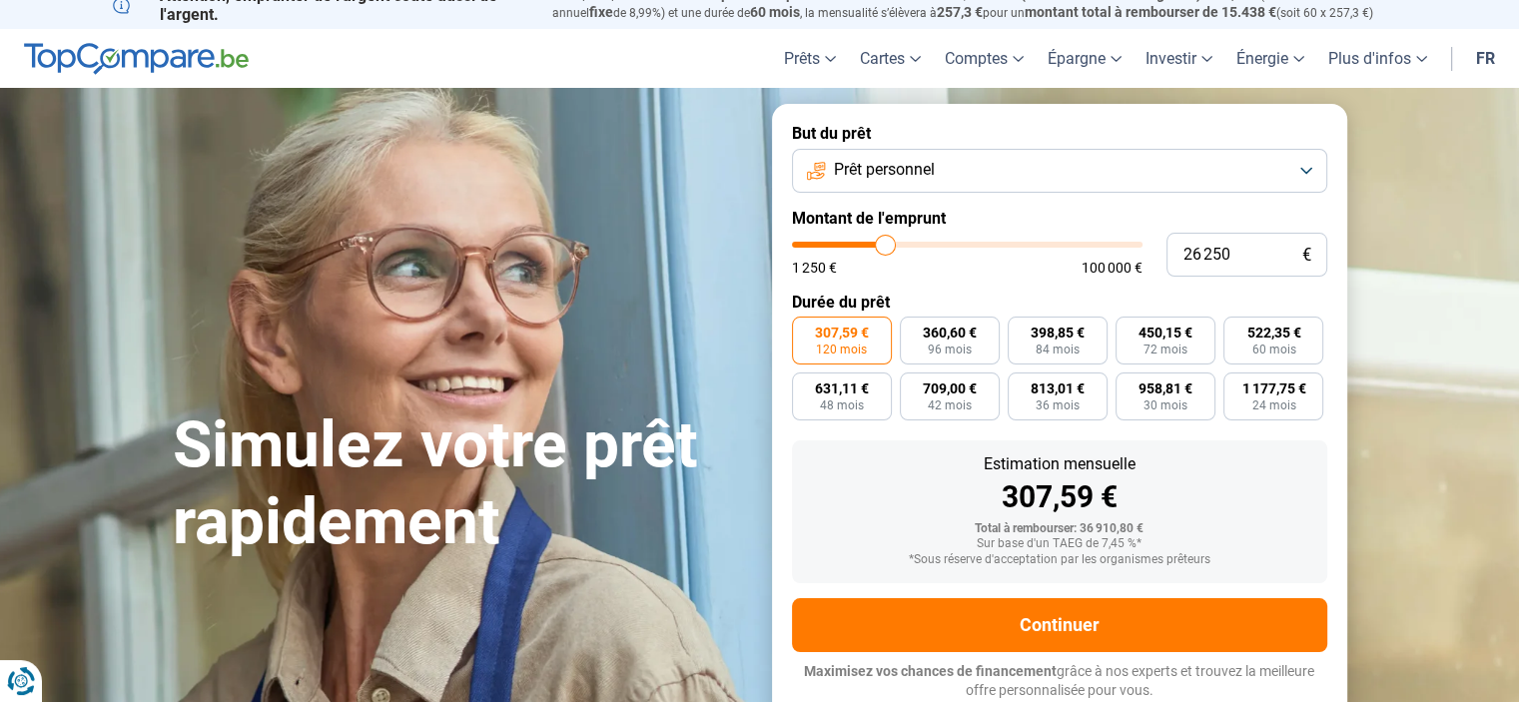
type input "27750"
type input "27 500"
type input "27500"
type input "27 000"
type input "27000"
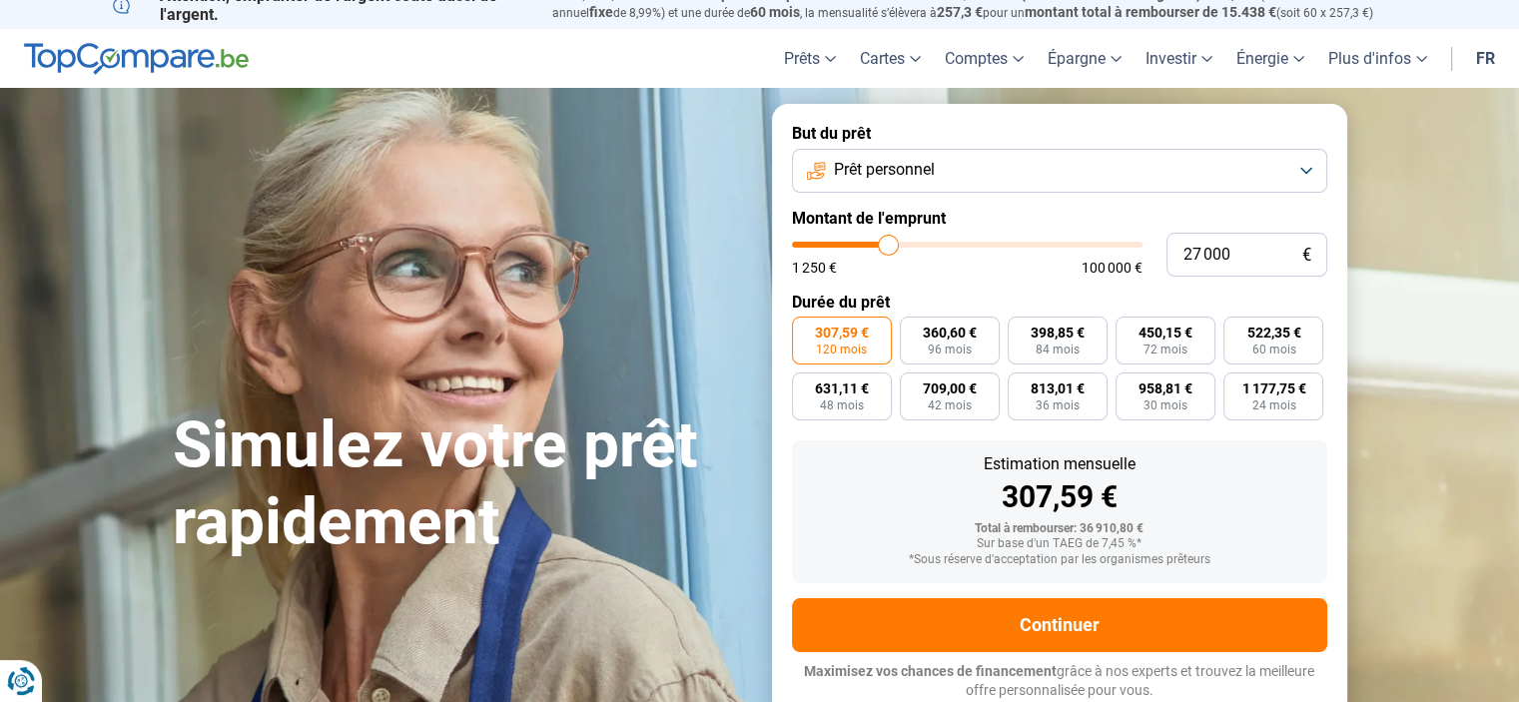
type input "26 750"
type input "26750"
type input "26 500"
type input "26500"
type input "26 250"
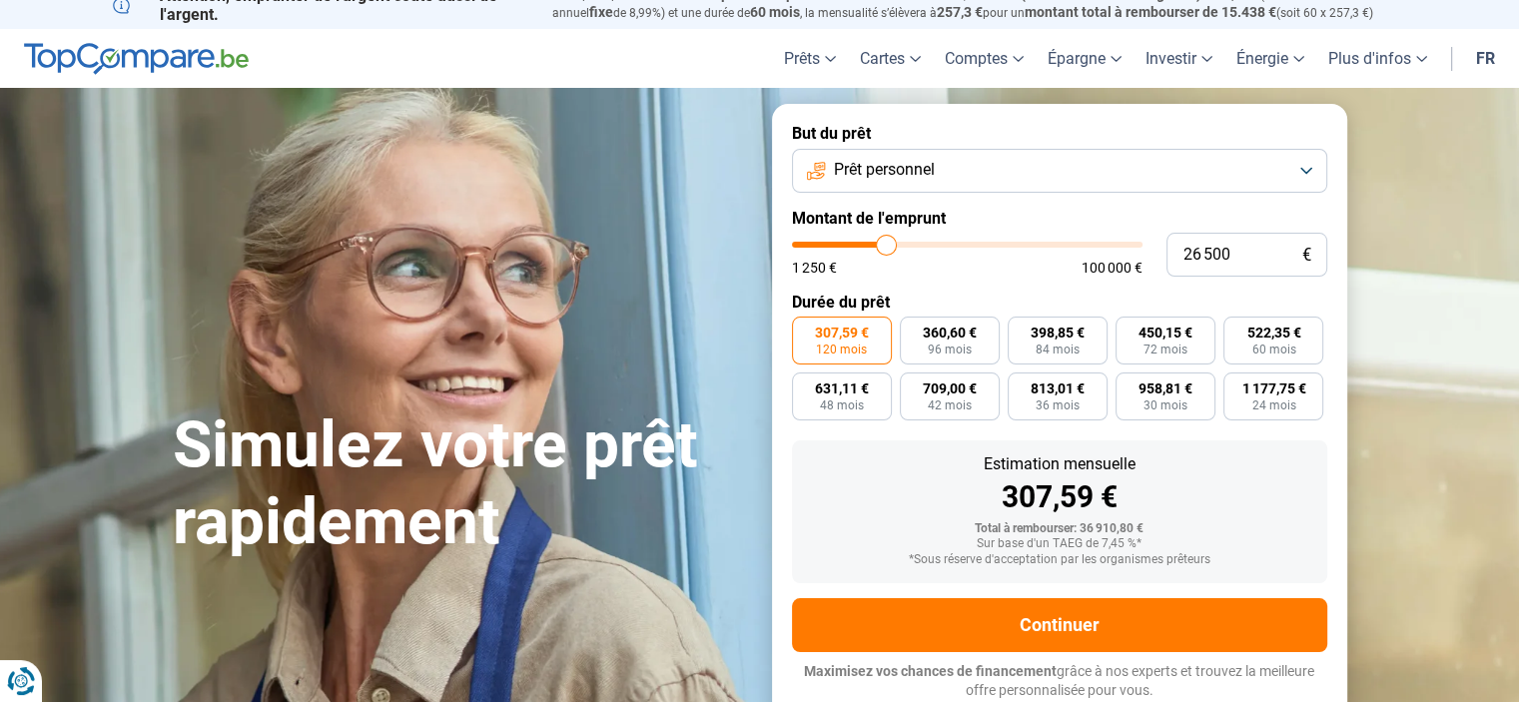
type input "26250"
type input "26 000"
type input "26000"
type input "25 750"
type input "25750"
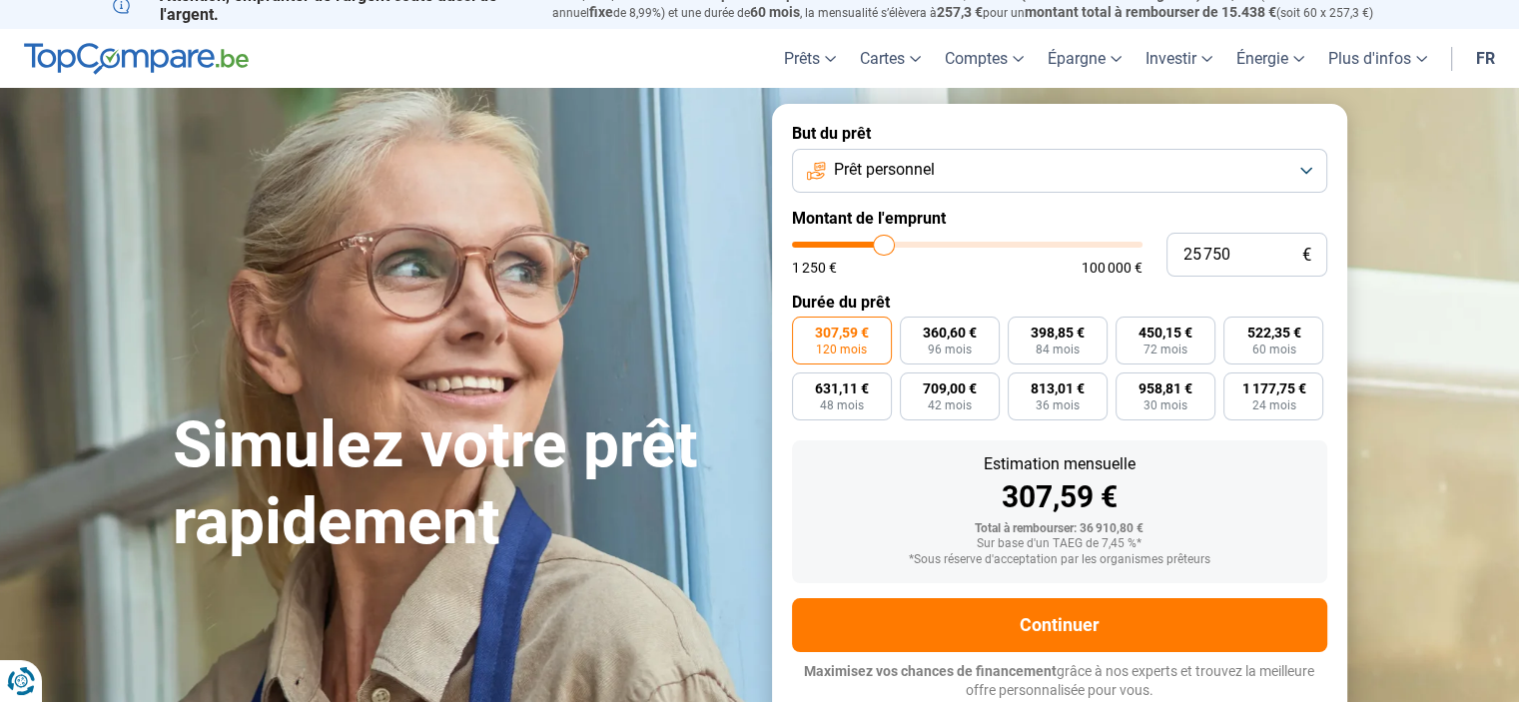
type input "26 000"
type input "26000"
type input "25 750"
type input "25750"
click at [884, 246] on input "range" at bounding box center [967, 245] width 351 height 6
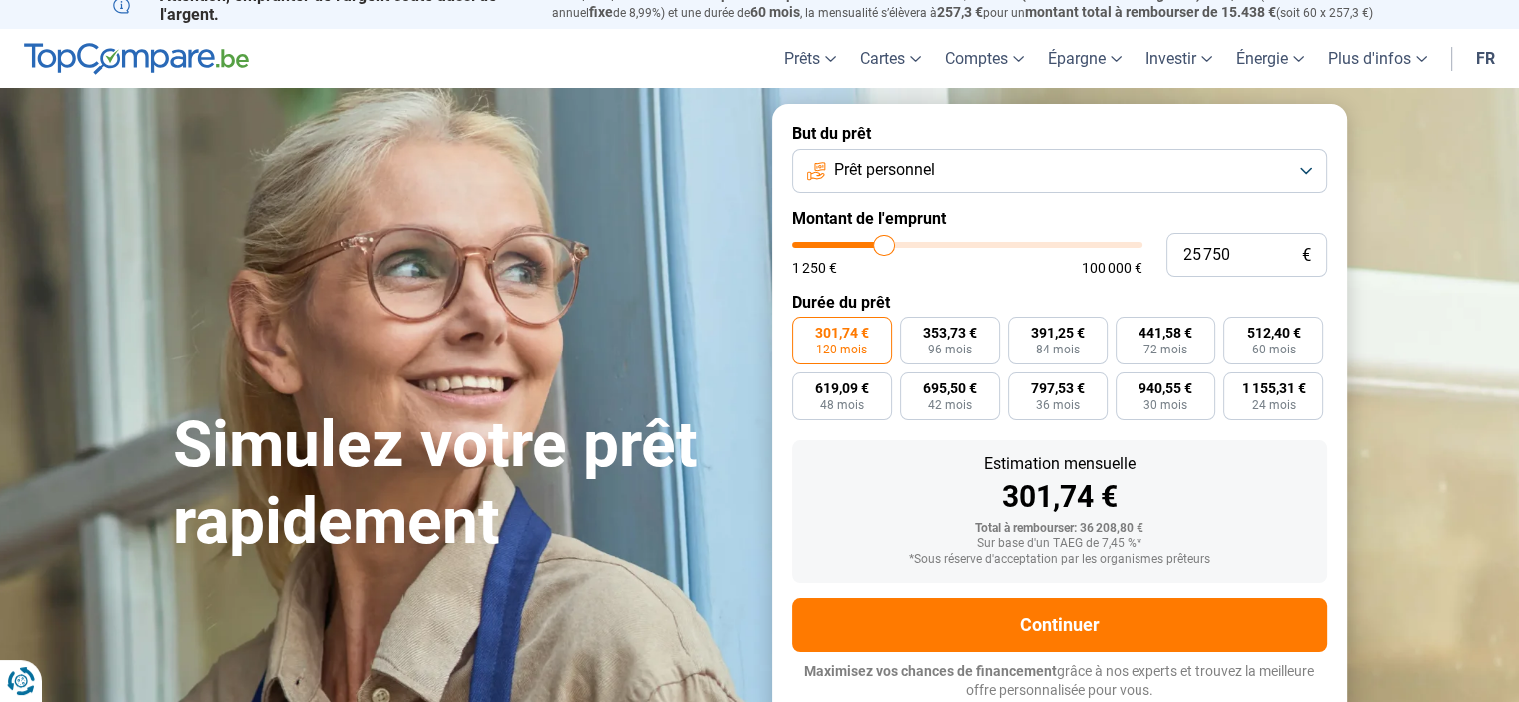
click at [875, 243] on input "range" at bounding box center [967, 245] width 351 height 6
click at [875, 248] on input "range" at bounding box center [967, 245] width 351 height 6
click at [1143, 340] on span "441,58 €" at bounding box center [1166, 333] width 54 height 14
click at [1129, 330] on input "441,58 € 72 mois" at bounding box center [1122, 323] width 13 height 13
radio input "true"
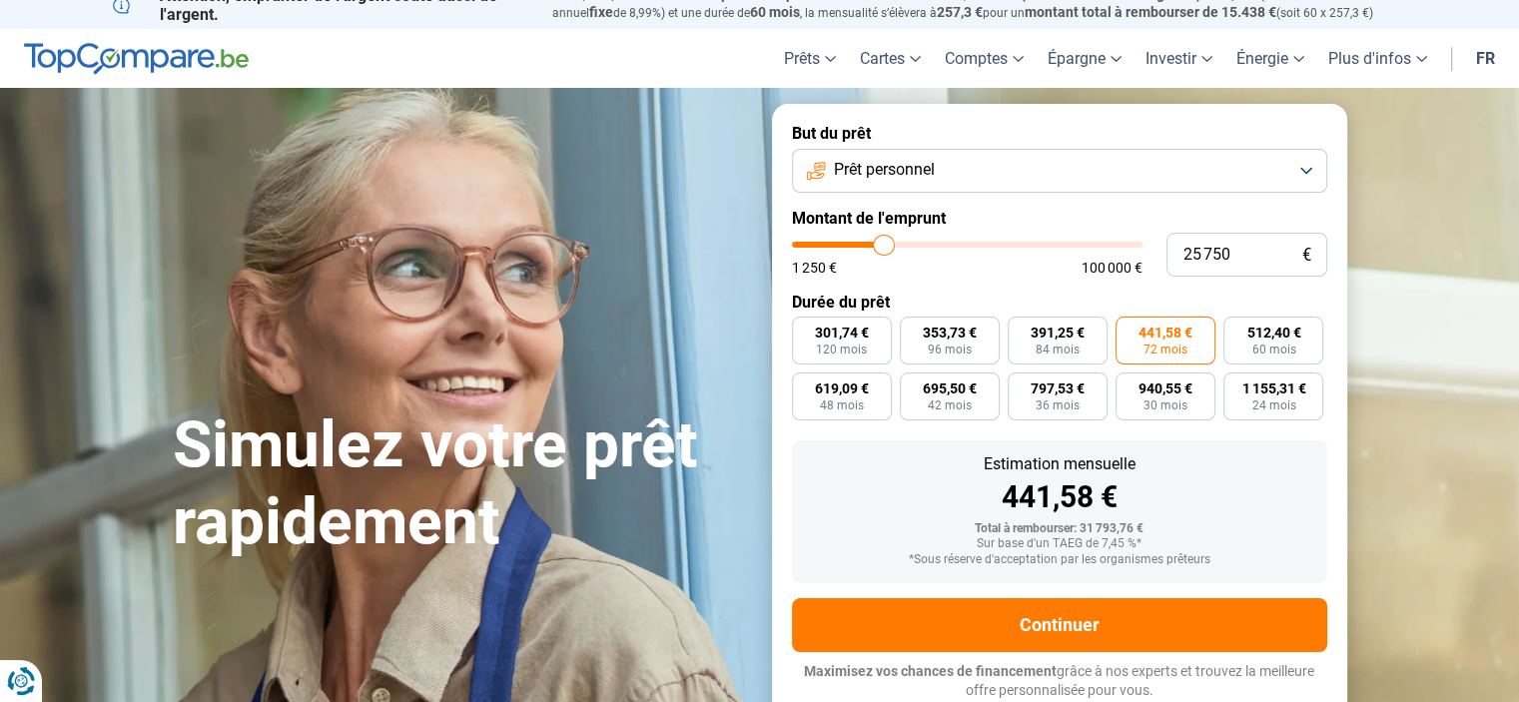
click at [1143, 335] on span "441,58 €" at bounding box center [1166, 333] width 54 height 14
click at [1129, 330] on input "441,58 € 72 mois" at bounding box center [1122, 323] width 13 height 13
